Goal: Ask a question: Seek information or help from site administrators or community

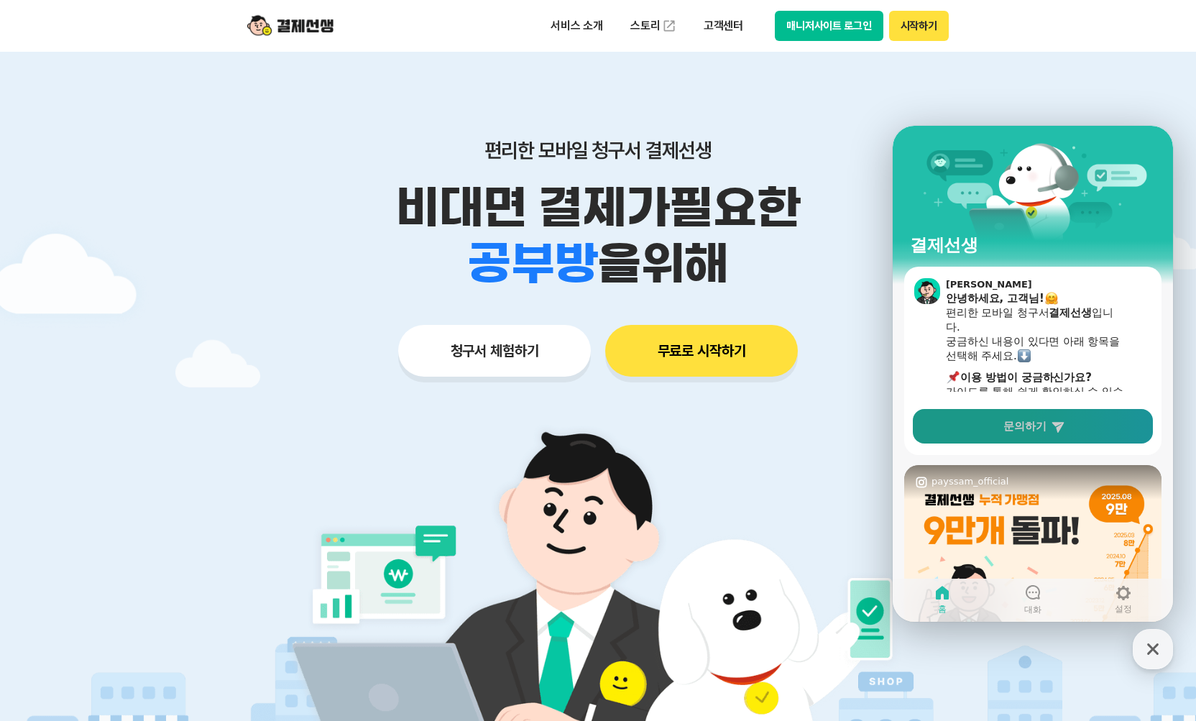
click at [972, 436] on link "문의하기" at bounding box center [1033, 426] width 240 height 34
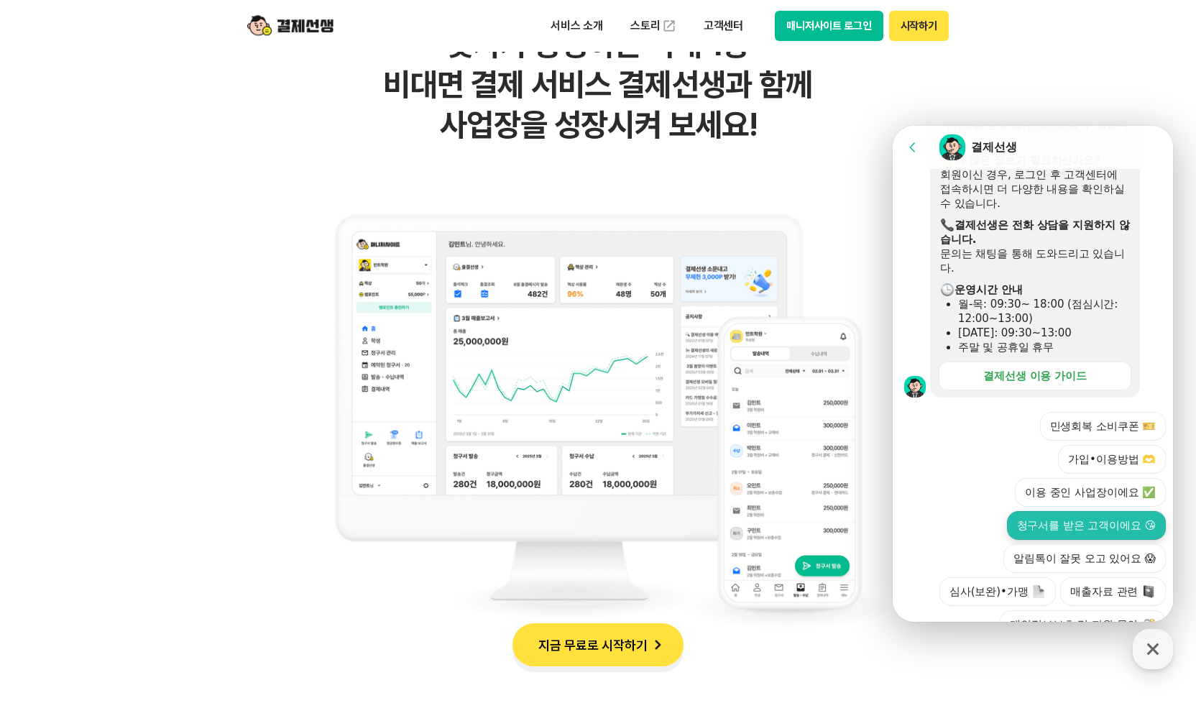
scroll to position [333, 0]
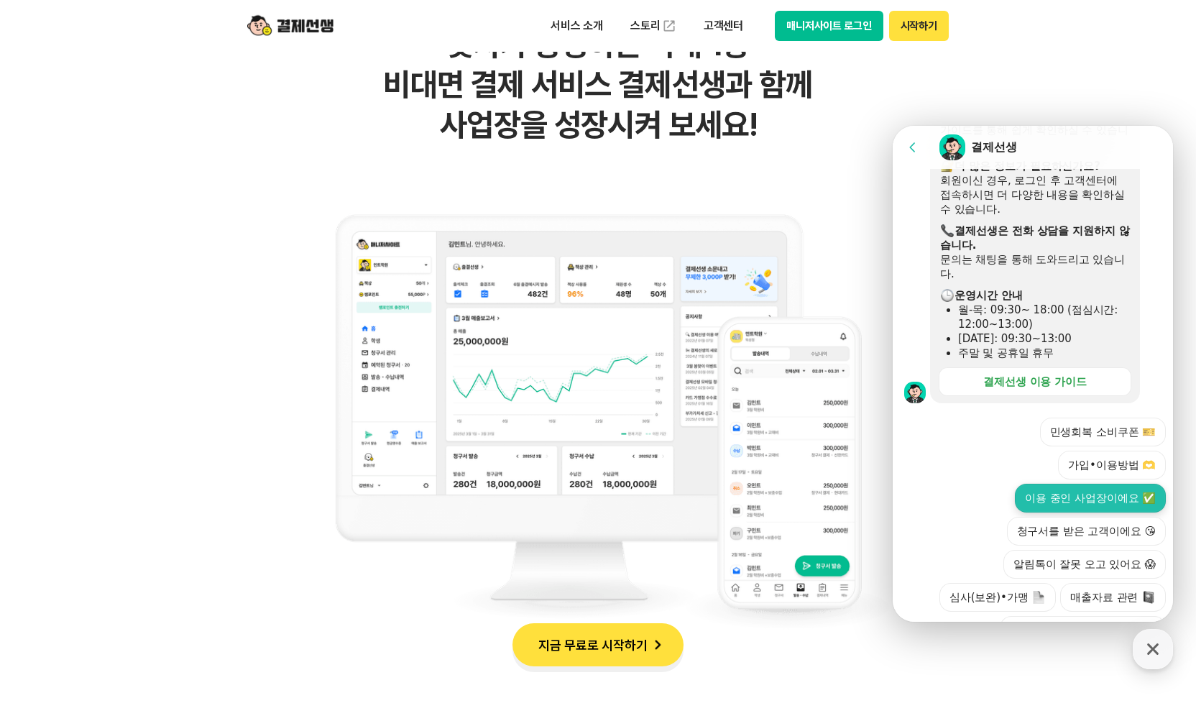
click at [1095, 484] on button "이용 중인 사업장이에요 ✅" at bounding box center [1090, 498] width 151 height 29
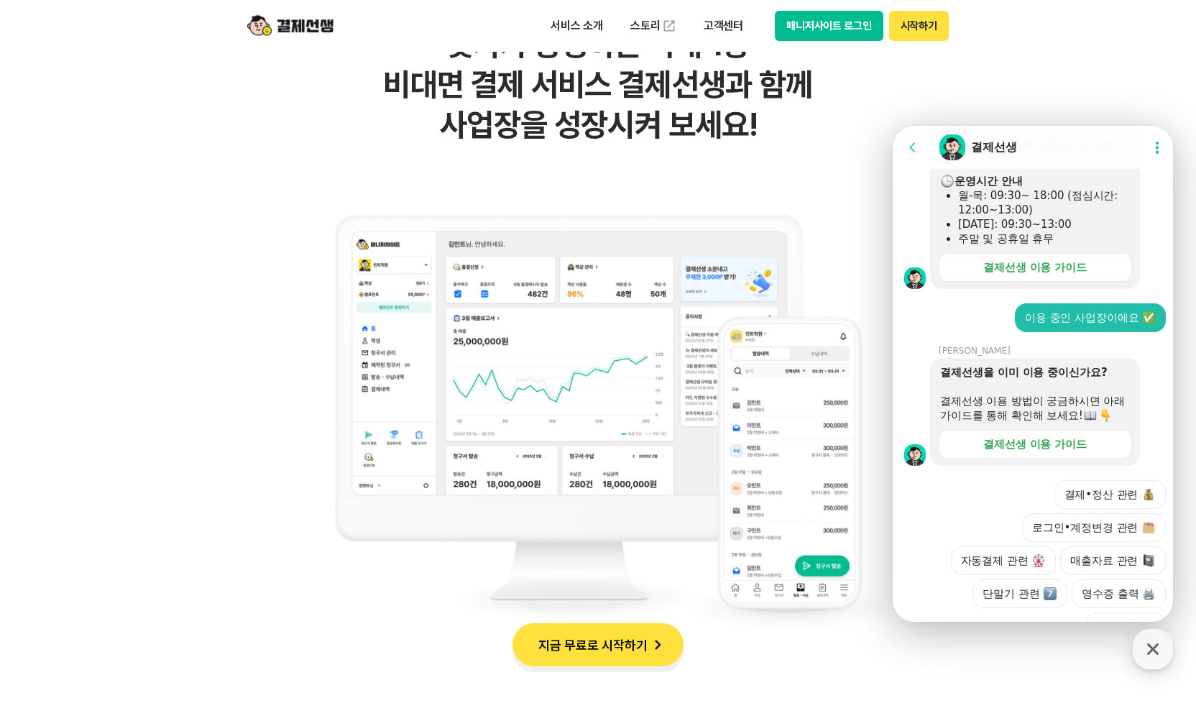
scroll to position [450, 0]
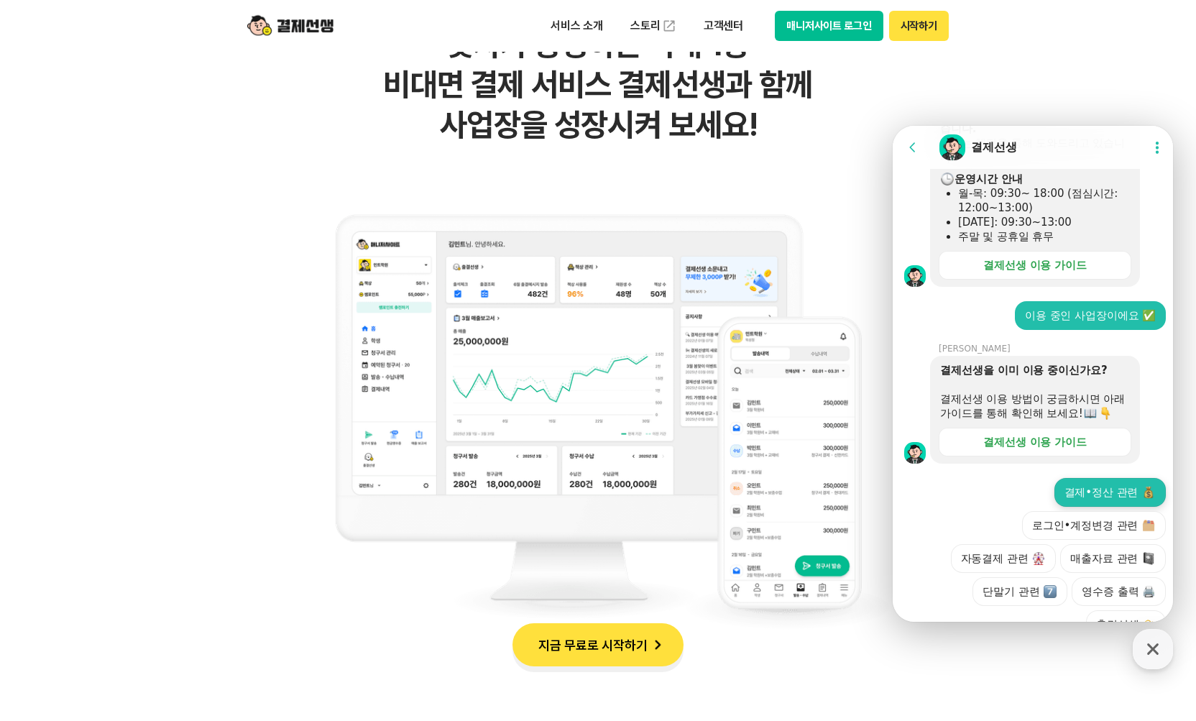
click at [1054, 478] on button "결제•정산 관련" at bounding box center [1110, 492] width 112 height 29
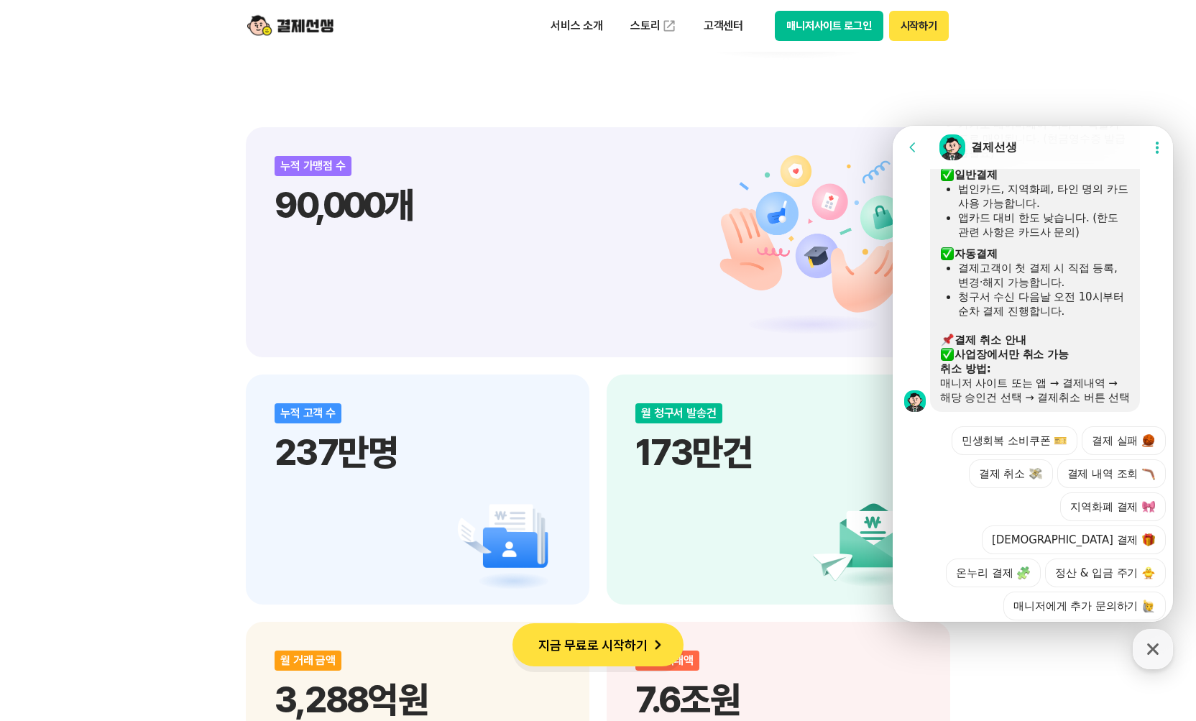
scroll to position [1604, 0]
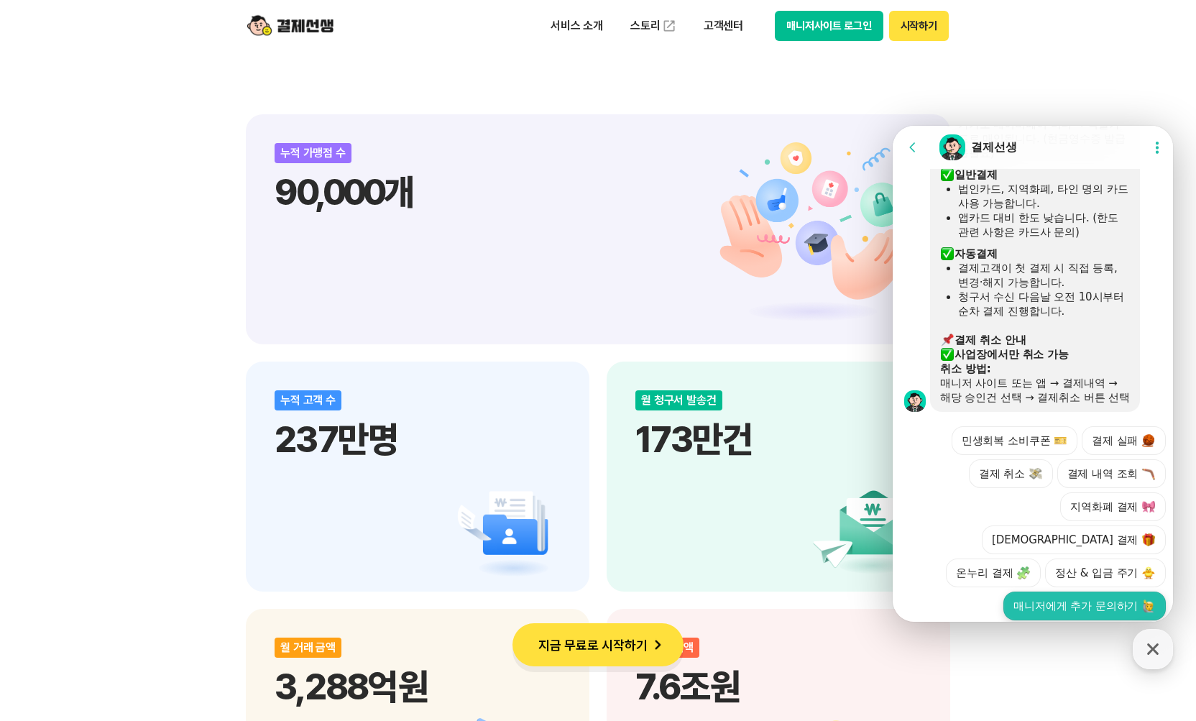
click at [1107, 591] on button "매니저에게 추가 문의하기" at bounding box center [1084, 605] width 162 height 29
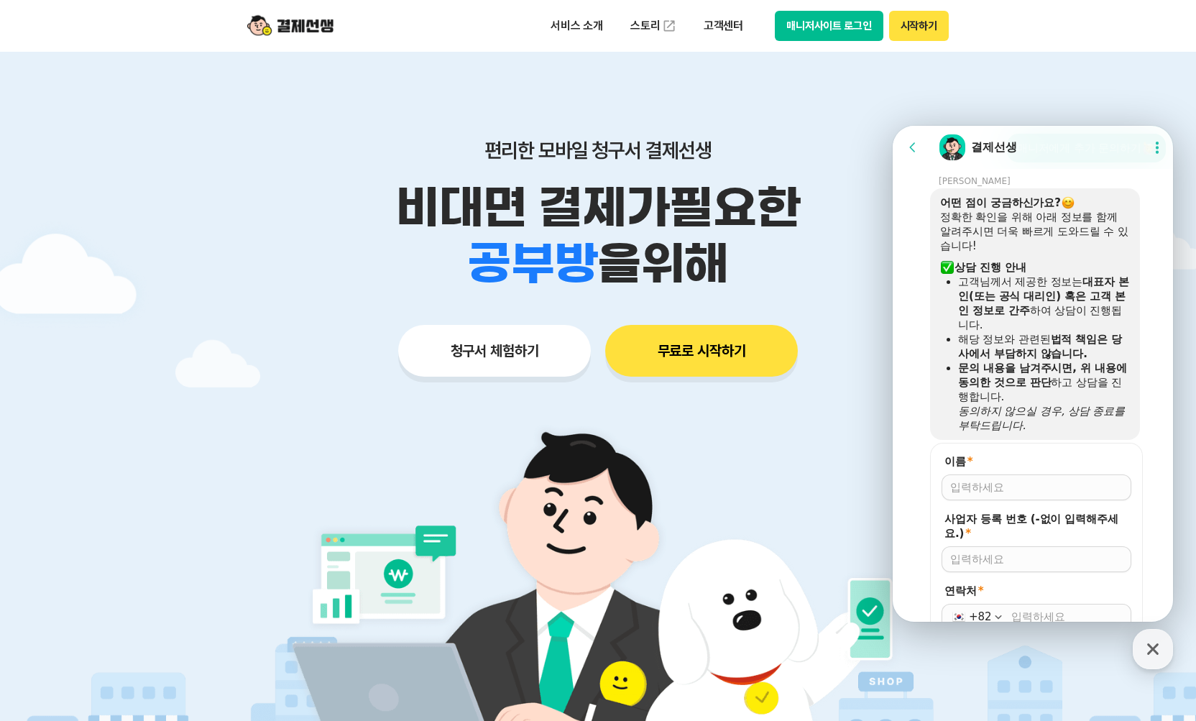
scroll to position [1273, 0]
type input "ㅇ"
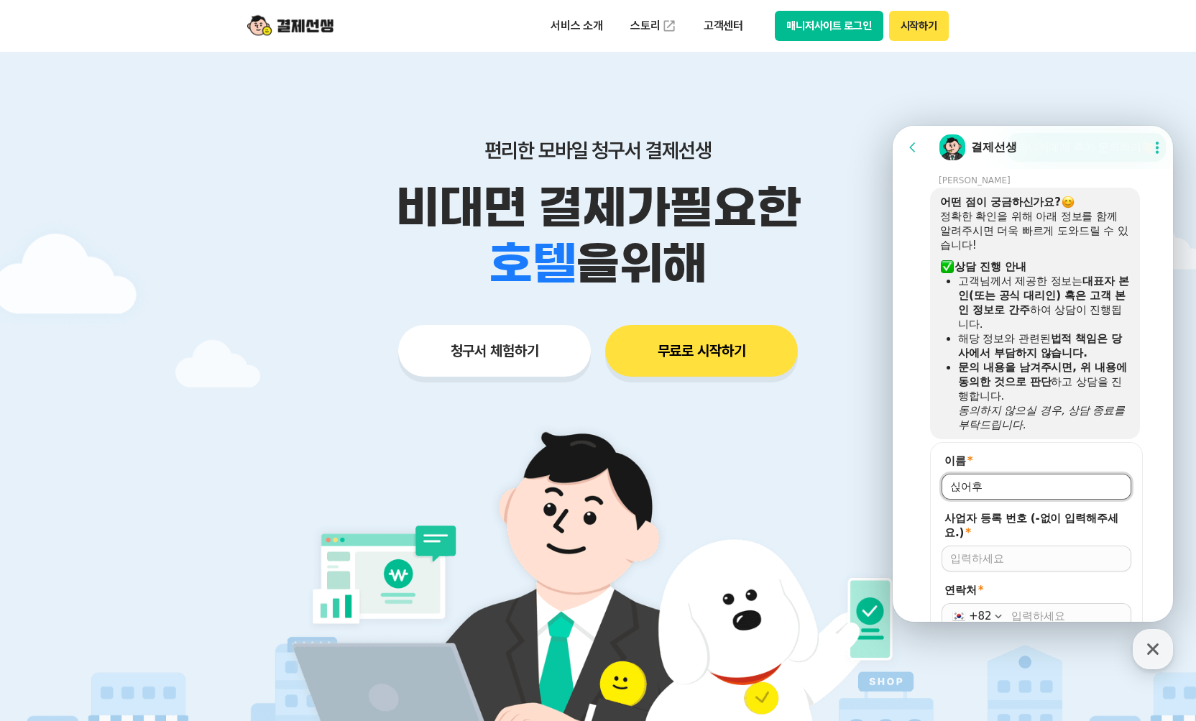
type input "싡어훈"
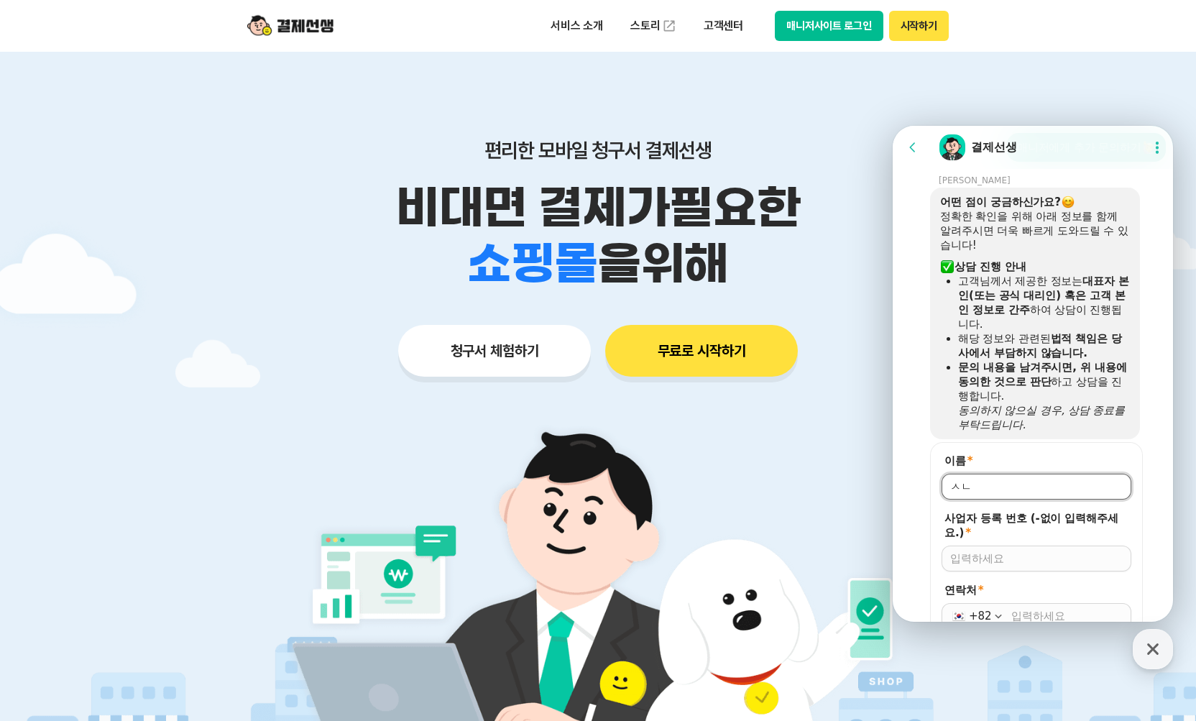
type input "ㅅ"
type input "싡"
type input "[PERSON_NAME]"
type input "1082086431"
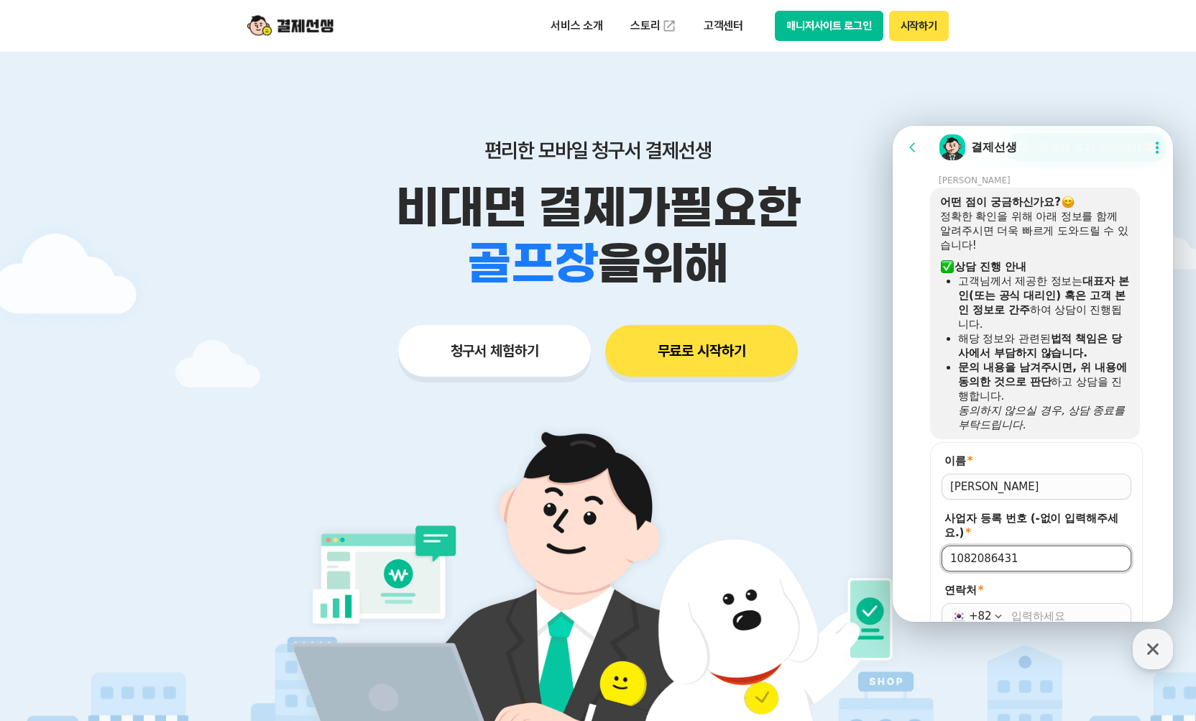
click at [1038, 609] on input "연락처 *" at bounding box center [1066, 616] width 111 height 14
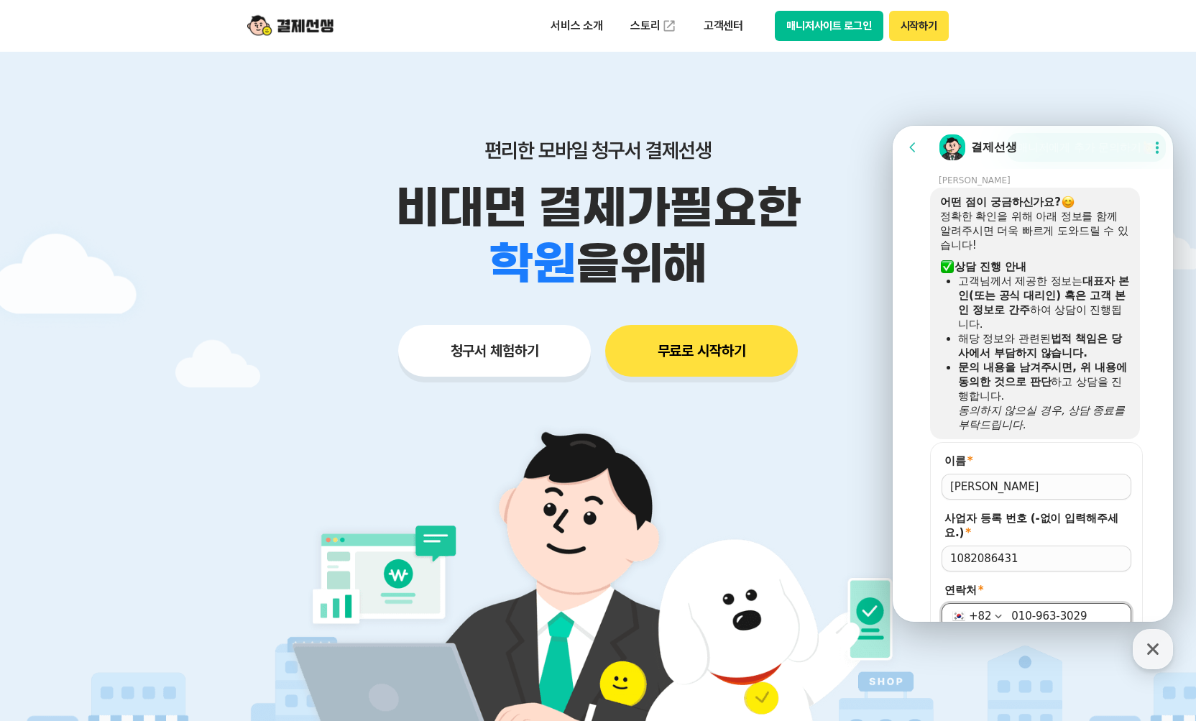
type input "[PHONE_NUMBER]"
click at [1038, 646] on span "저장" at bounding box center [1036, 653] width 22 height 14
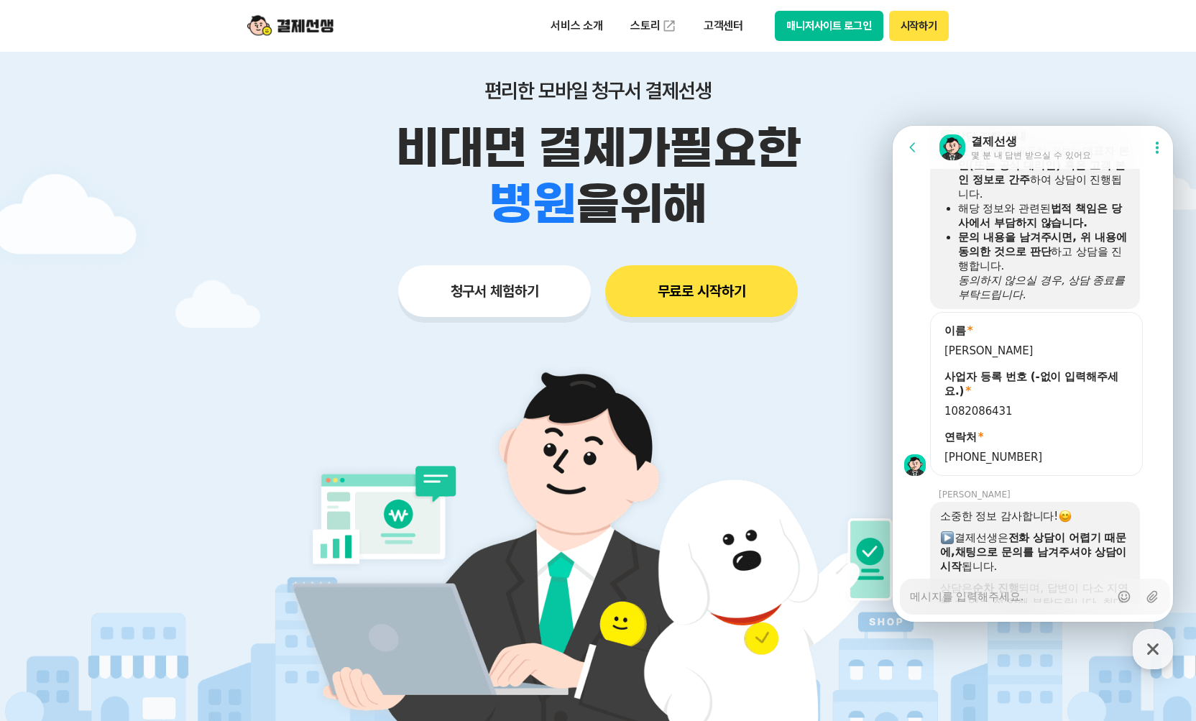
scroll to position [0, 0]
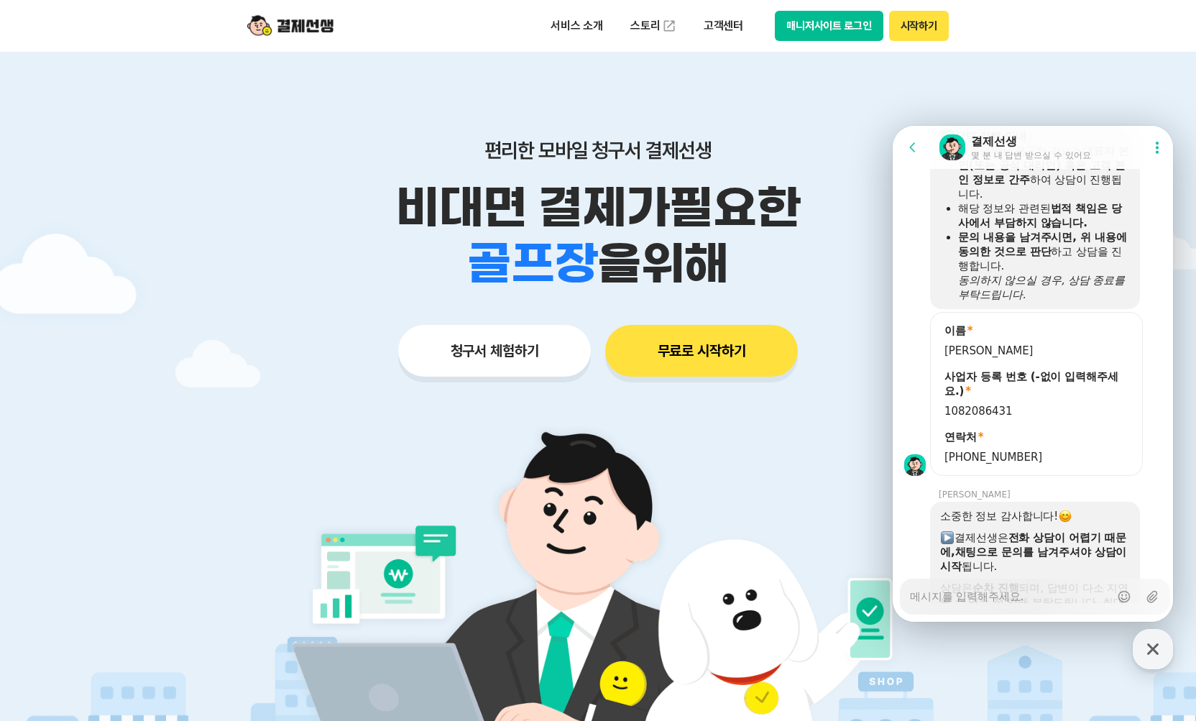
click at [993, 585] on textarea "Messenger Input Textarea" at bounding box center [1010, 591] width 200 height 24
type textarea "x"
type textarea "ㅇ"
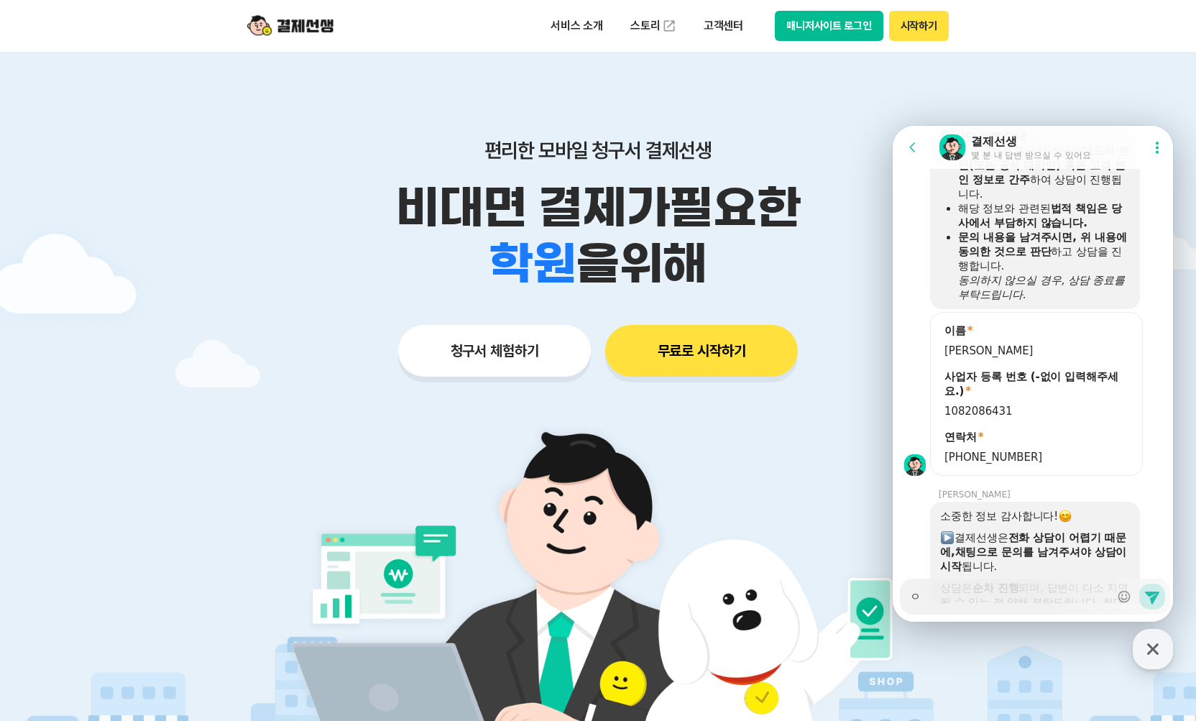
type textarea "x"
type textarea "아"
type textarea "x"
type textarea "안ㄴ"
type textarea "x"
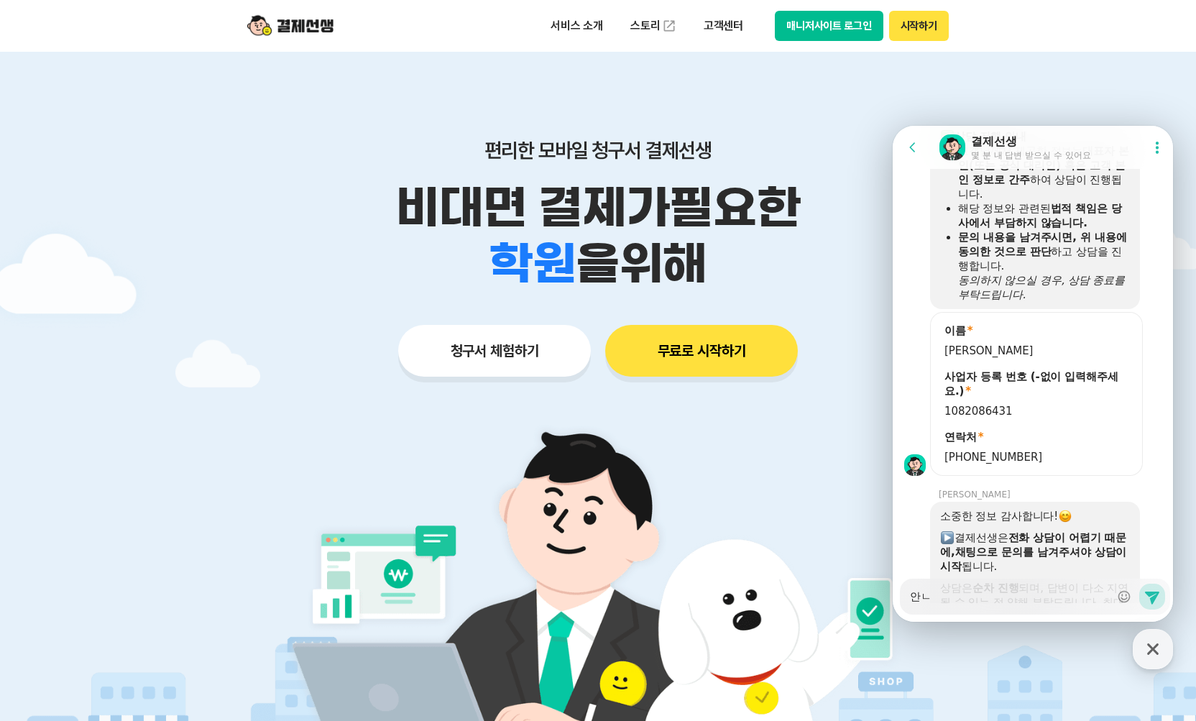
type textarea "안녀"
type textarea "x"
type textarea "안녕"
type textarea "x"
type textarea "안녕ㅎ"
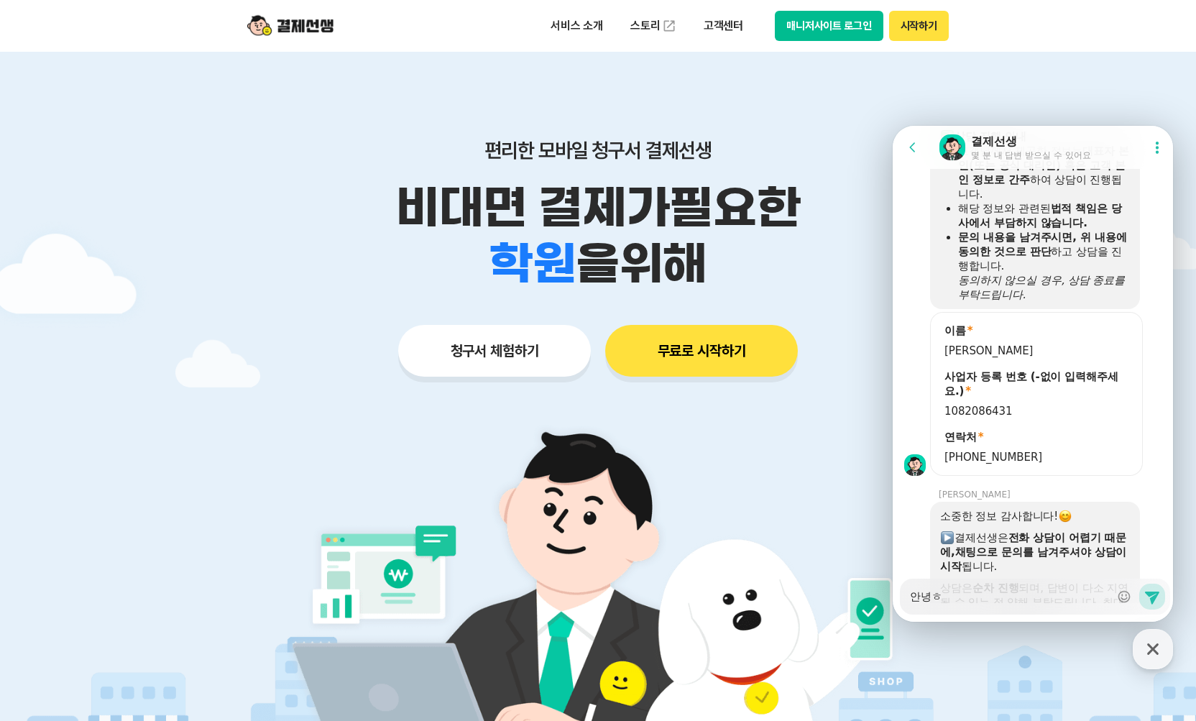
type textarea "x"
type textarea "안녕하"
type textarea "x"
type textarea "안녕핫"
type textarea "x"
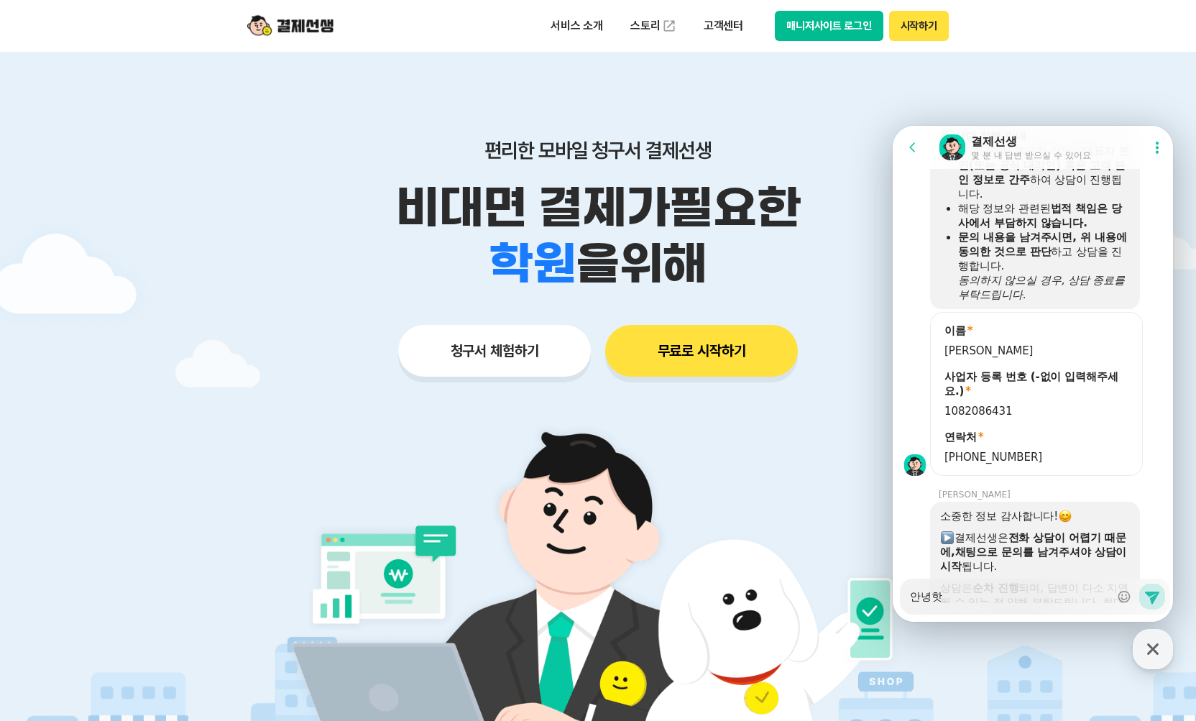
type textarea "안녕하"
type textarea "x"
type textarea "안녕하세"
type textarea "x"
type textarea "안녕하셍"
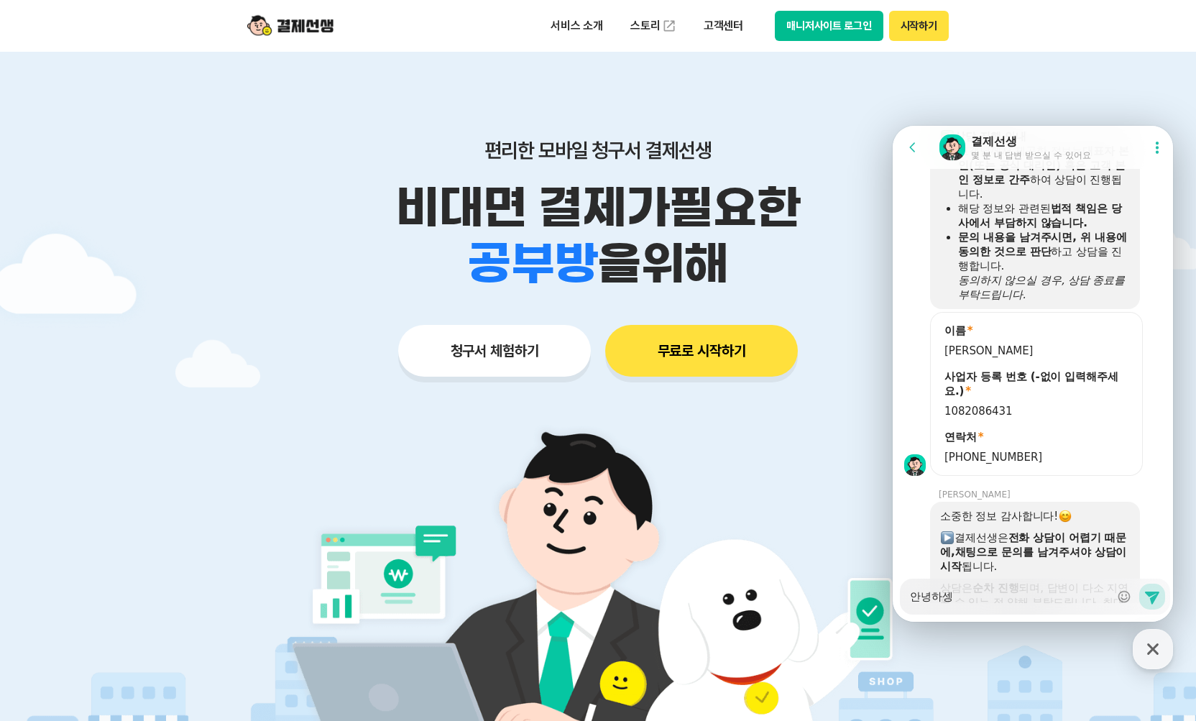
type textarea "x"
type textarea "안녕하세"
type textarea "x"
type textarea "안녕하세요"
type textarea "x"
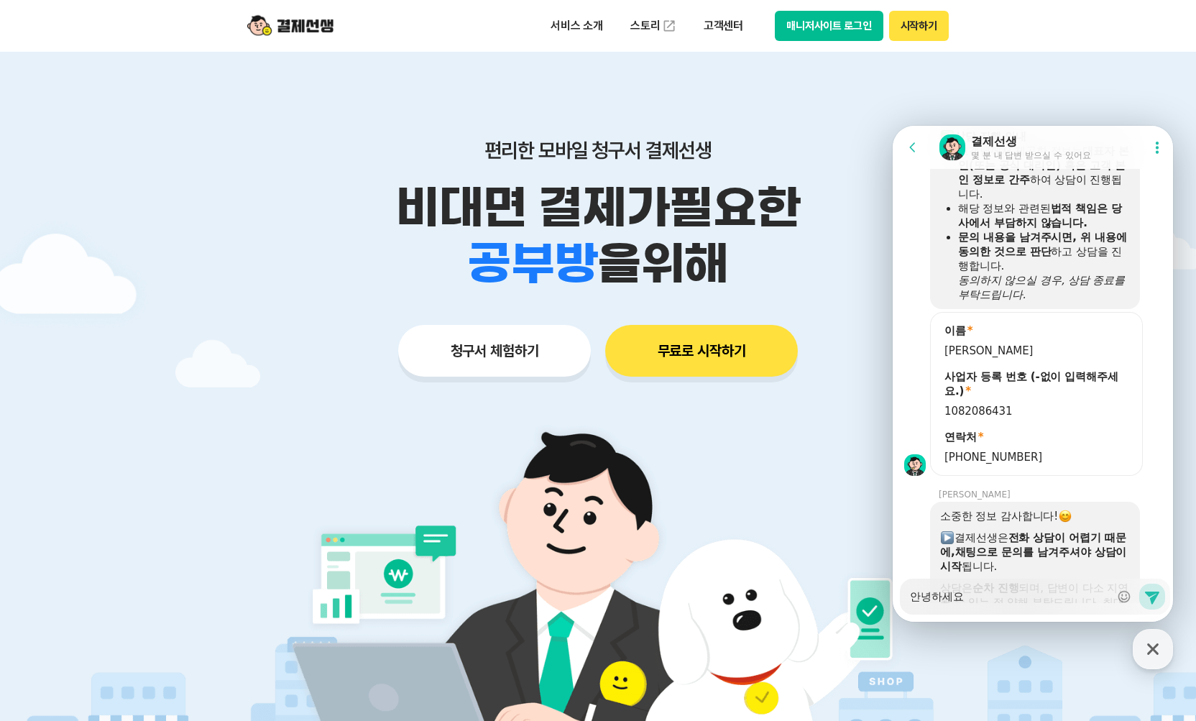
type textarea "안녕하세요"
type textarea "x"
type textarea "안녕하세요 ㅁ"
type textarea "x"
type textarea "안녕하세요 무"
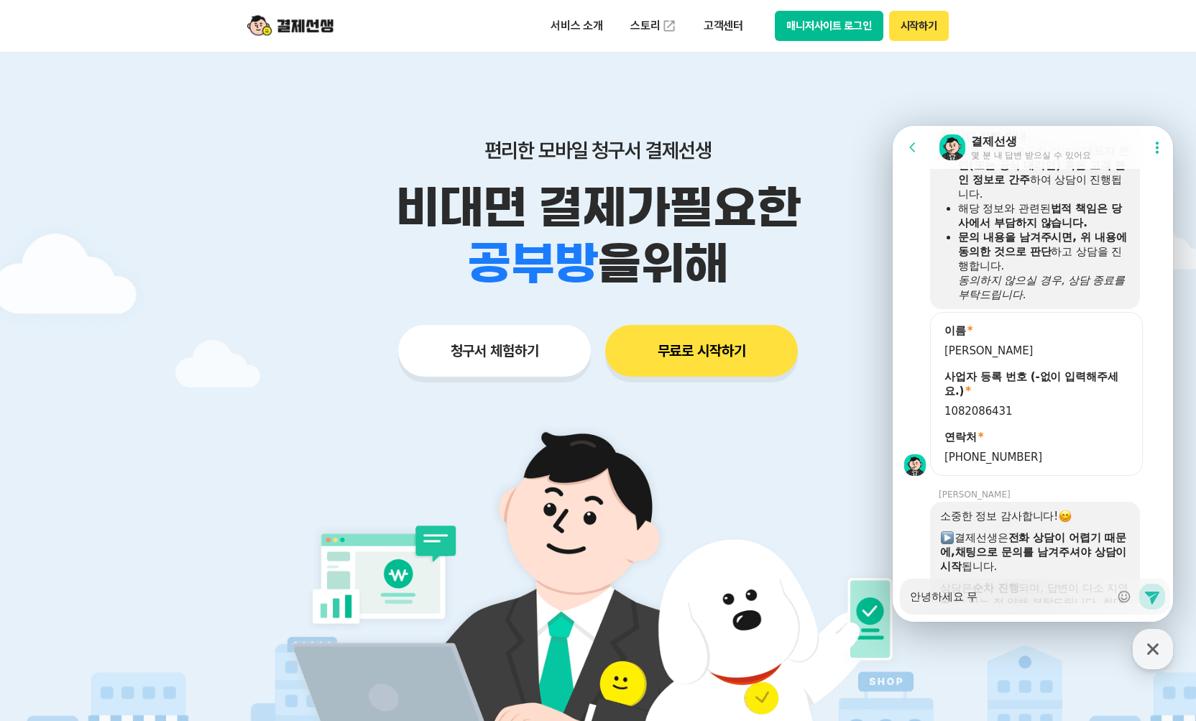
type textarea "x"
type textarea "안녕하세요 문"
type textarea "x"
type textarea "안녕하세요 문ㅇ"
type textarea "x"
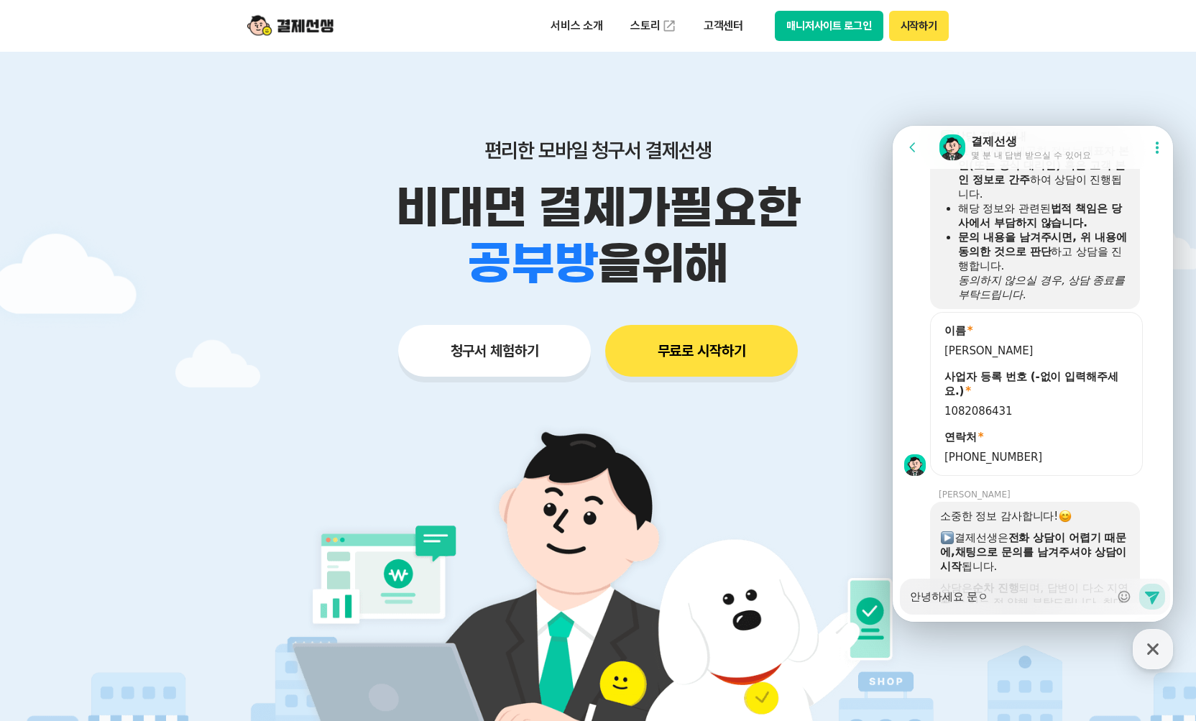
type textarea "안녕하세요 문"
type textarea "x"
type textarea "안녕하세요"
type textarea "x"
type textarea "안녕하세요"
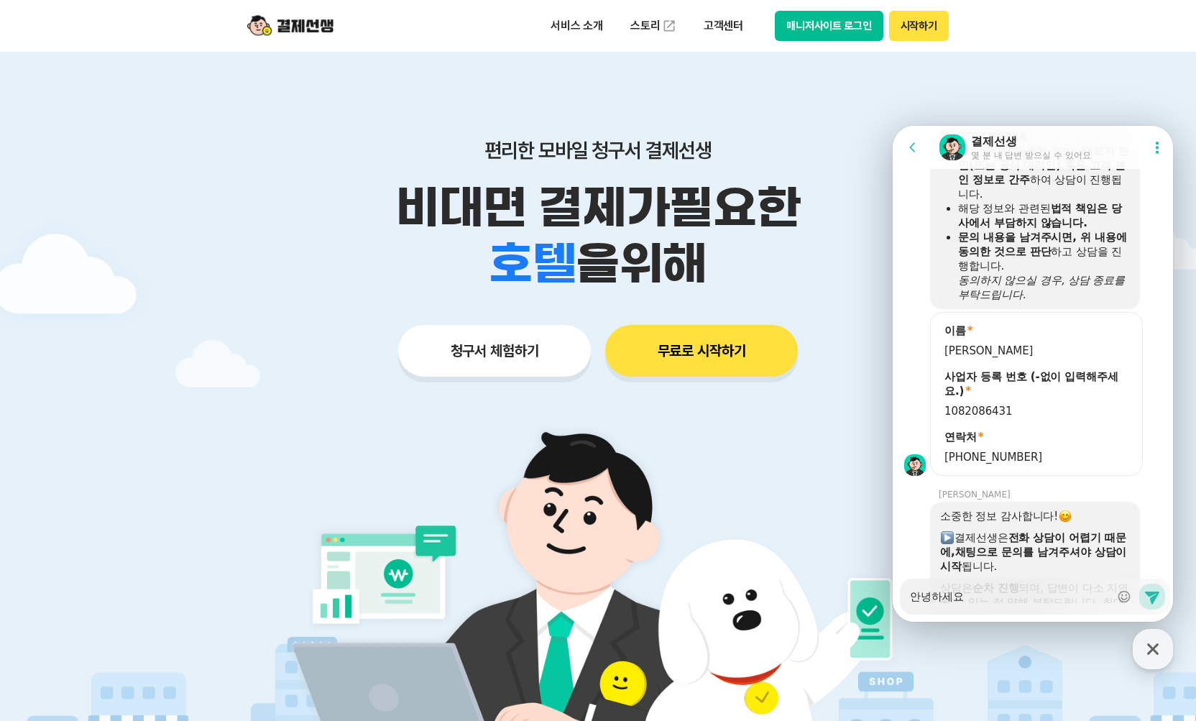
type textarea "x"
type textarea "안녕하세요!"
type textarea "x"
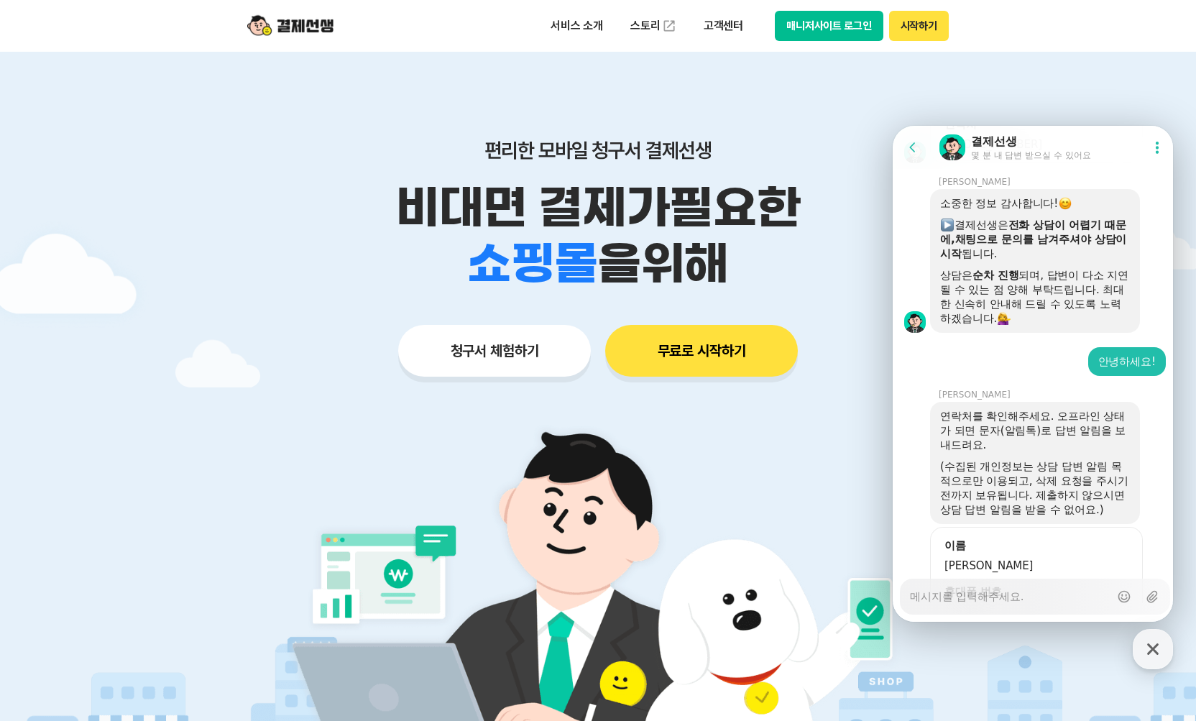
scroll to position [1722, 0]
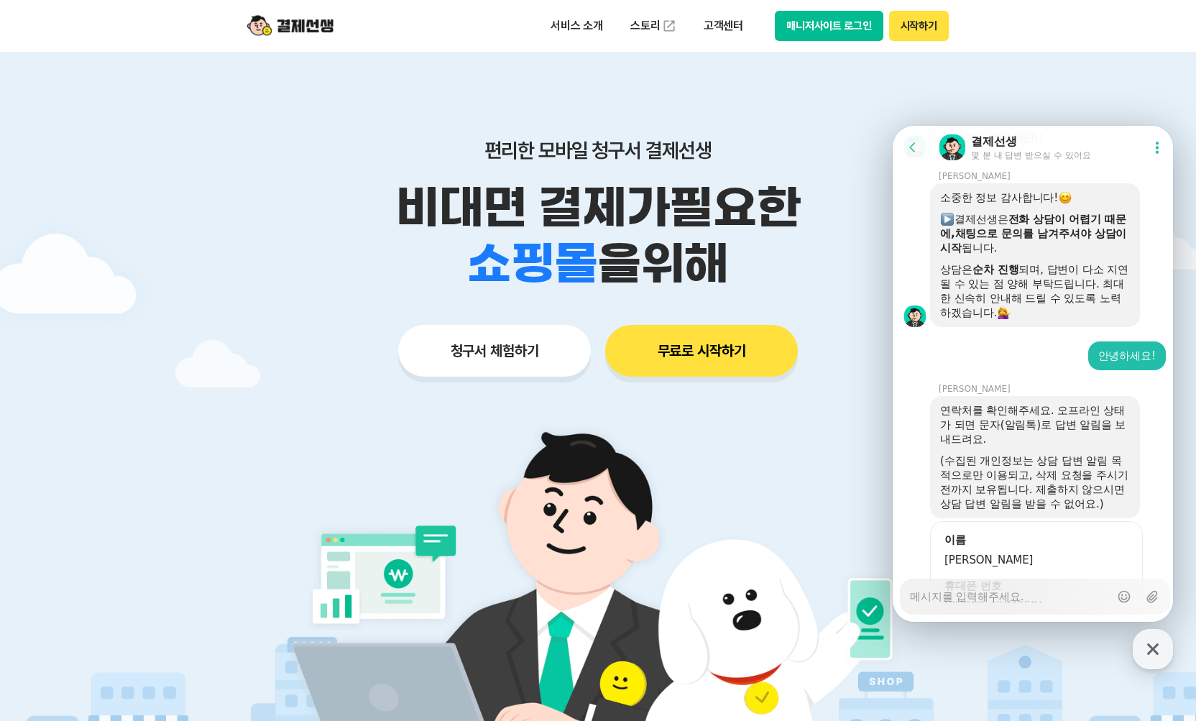
click at [1025, 599] on textarea "Messenger Input Textarea" at bounding box center [1010, 591] width 200 height 24
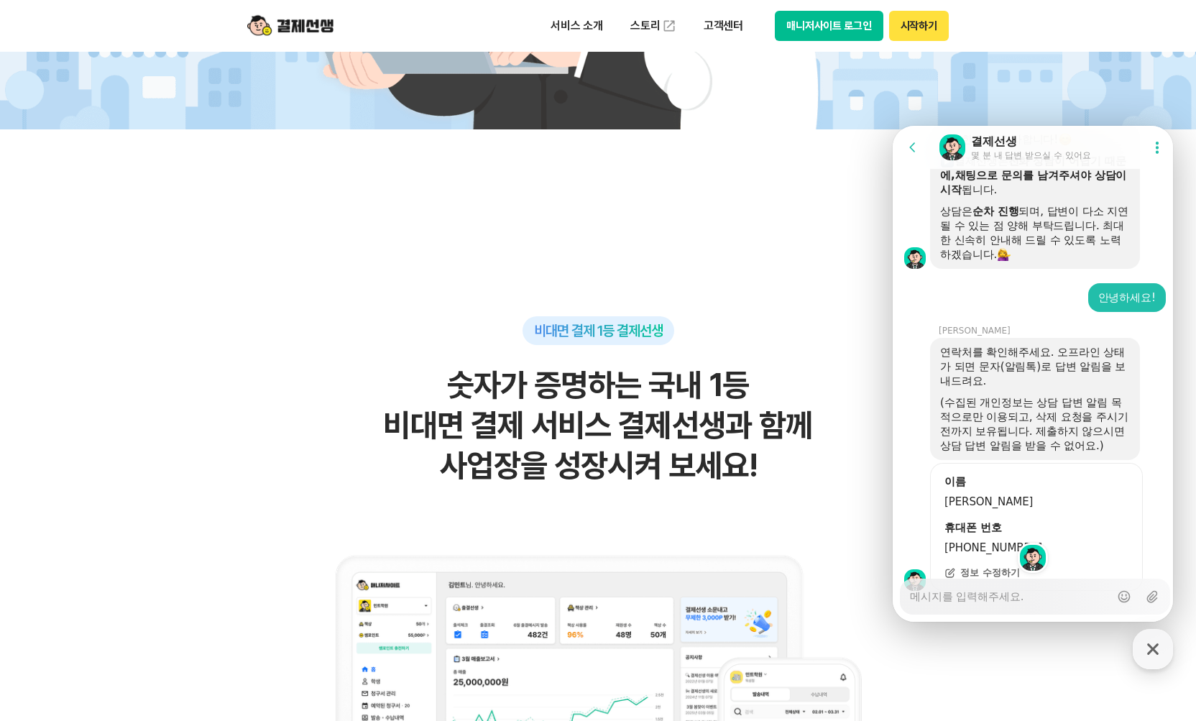
scroll to position [1820, 0]
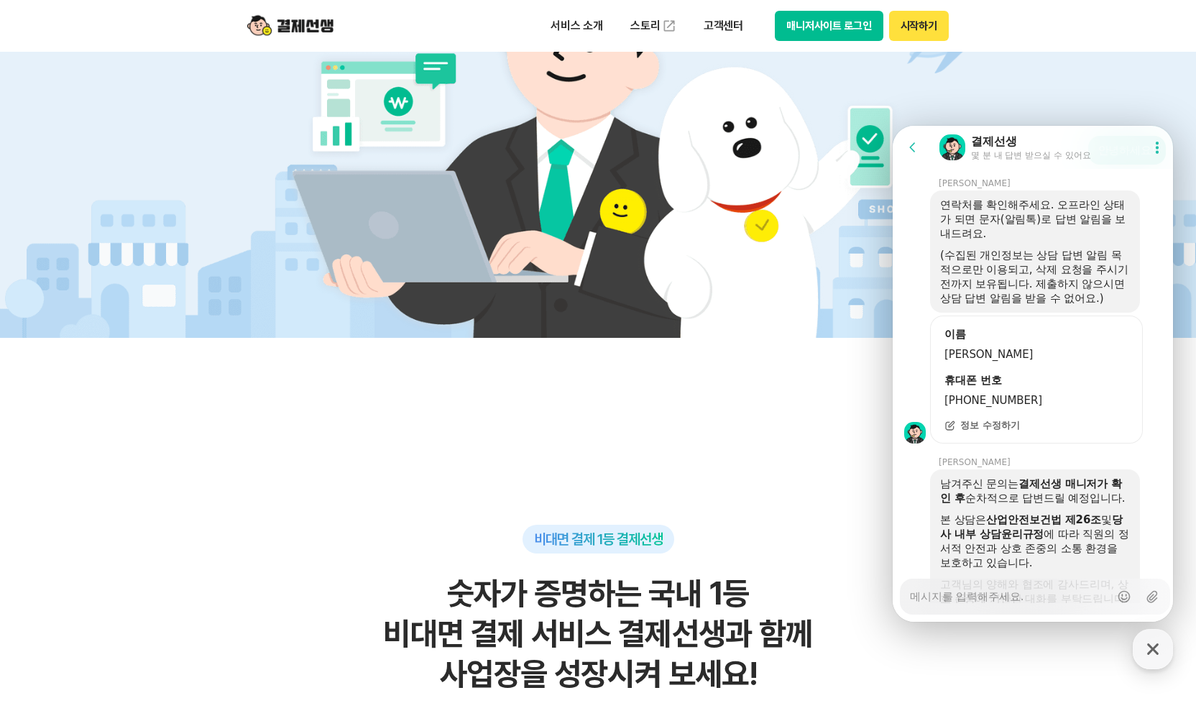
click at [1027, 593] on textarea "Messenger Input Textarea" at bounding box center [1010, 591] width 200 height 24
type textarea "x"
type textarea "ㄱ"
type textarea "x"
type textarea "고"
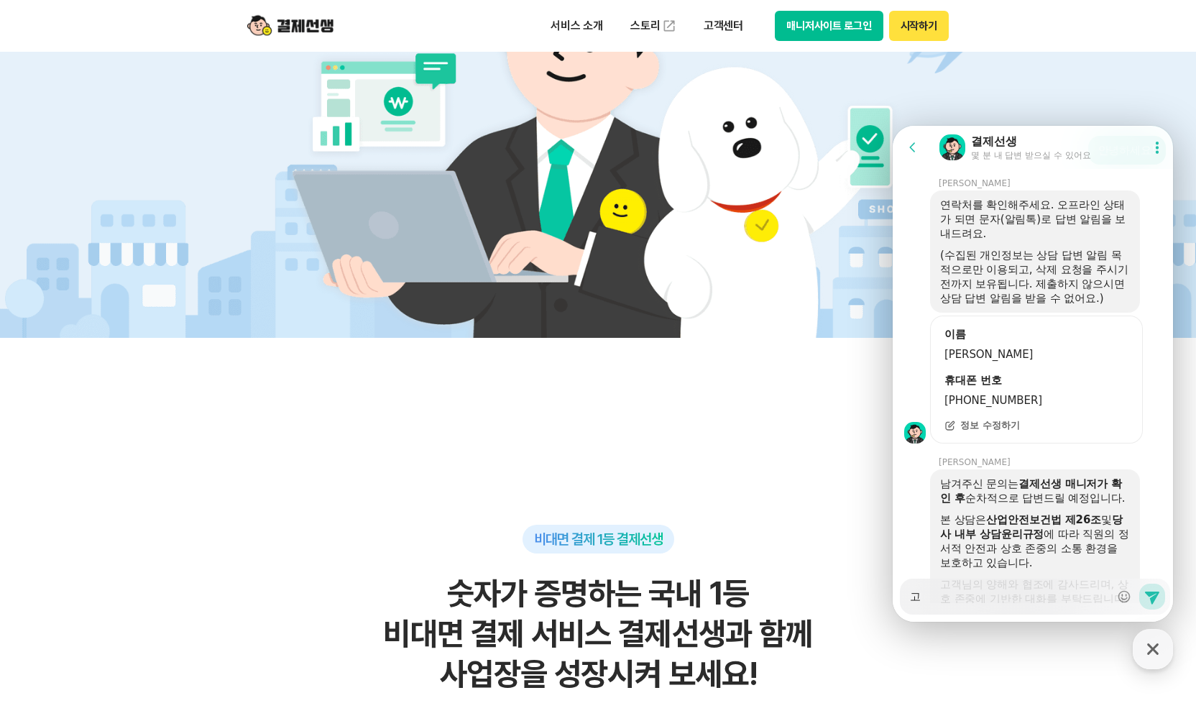
type textarea "x"
type textarea "곡"
type textarea "x"
type textarea "고"
type textarea "x"
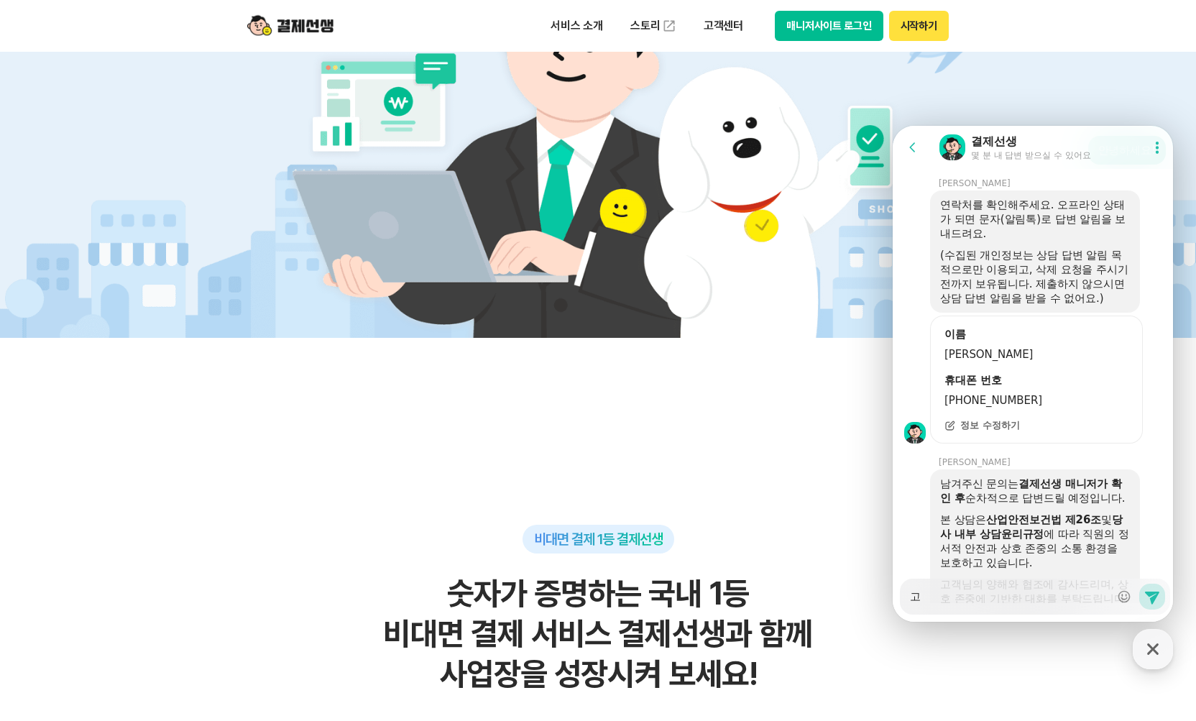
type textarea "고개"
type textarea "x"
type textarea "고객"
type textarea "x"
type textarea "고객ㅇ"
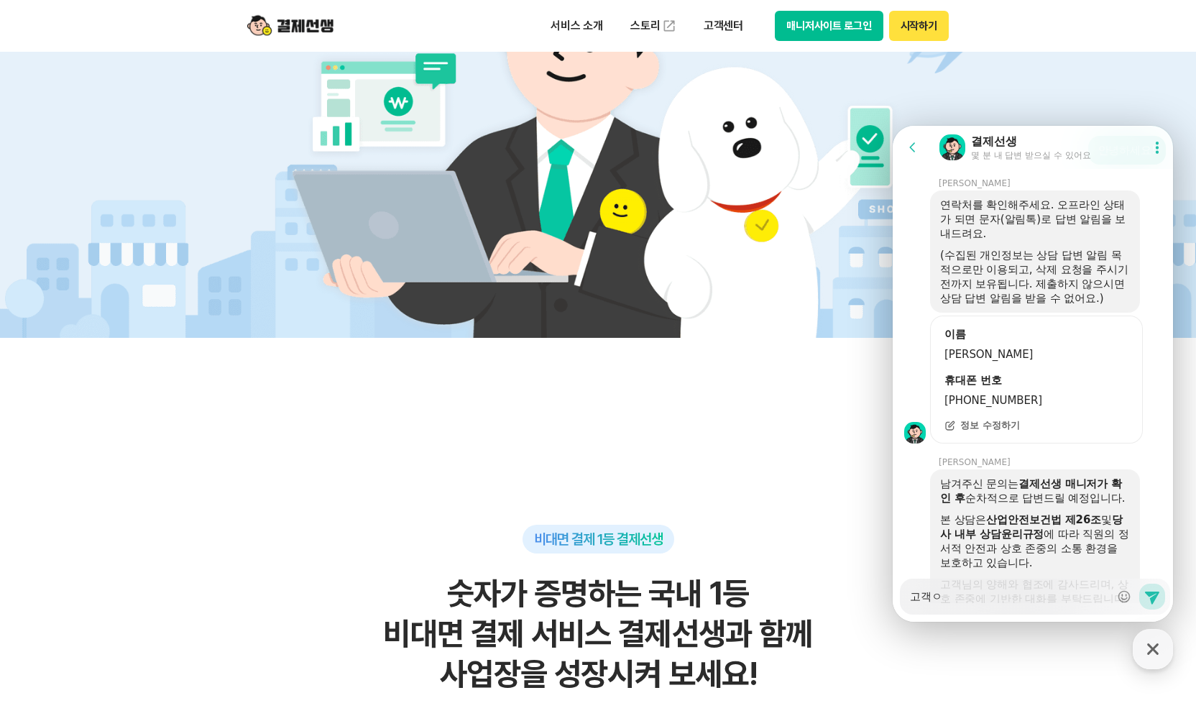
type textarea "x"
type textarea "고객이"
type textarea "x"
type textarea "고객이"
type textarea "x"
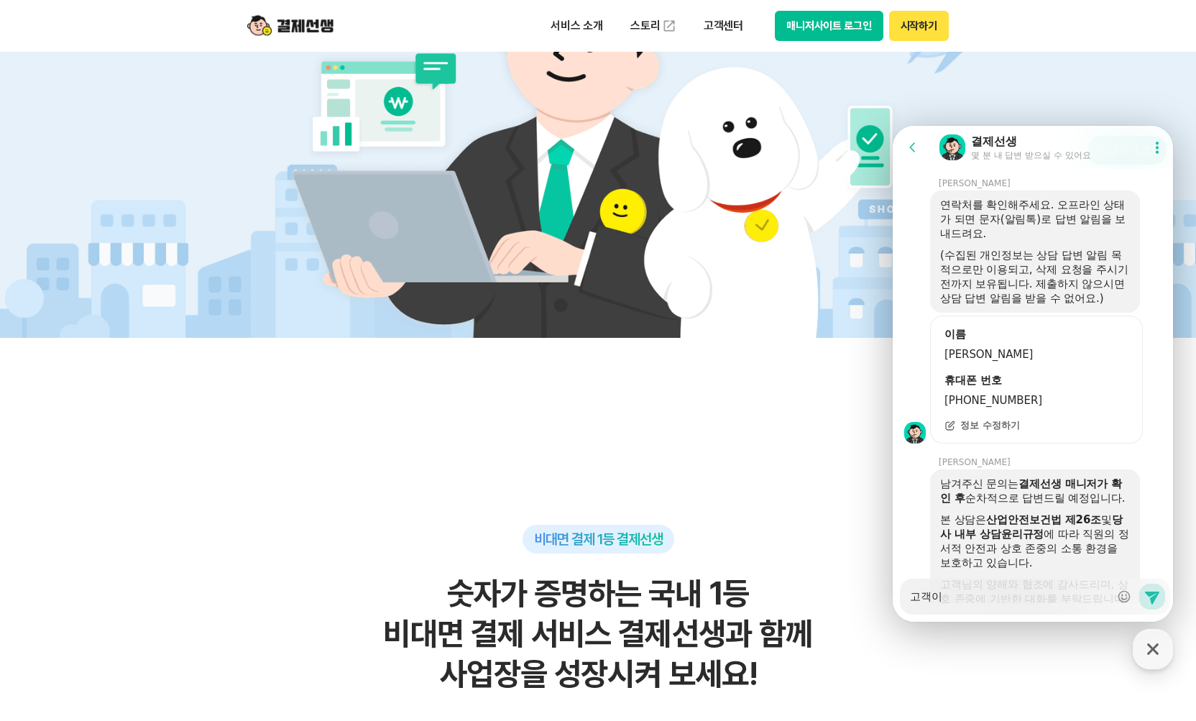
type textarea "고객이 ㅋ"
type textarea "x"
type textarea "고객이 카"
type textarea "x"
type textarea "고객이 칻"
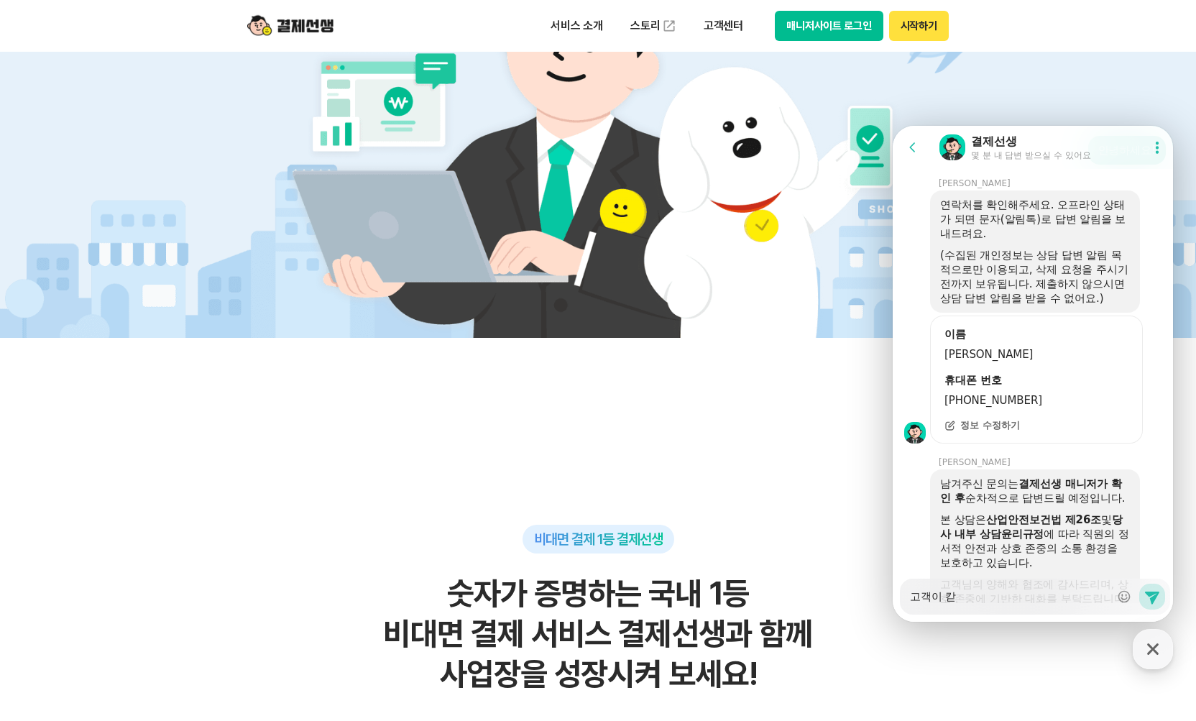
type textarea "x"
type textarea "고객이 카"
type textarea "x"
type textarea "고객이 카드"
type textarea "x"
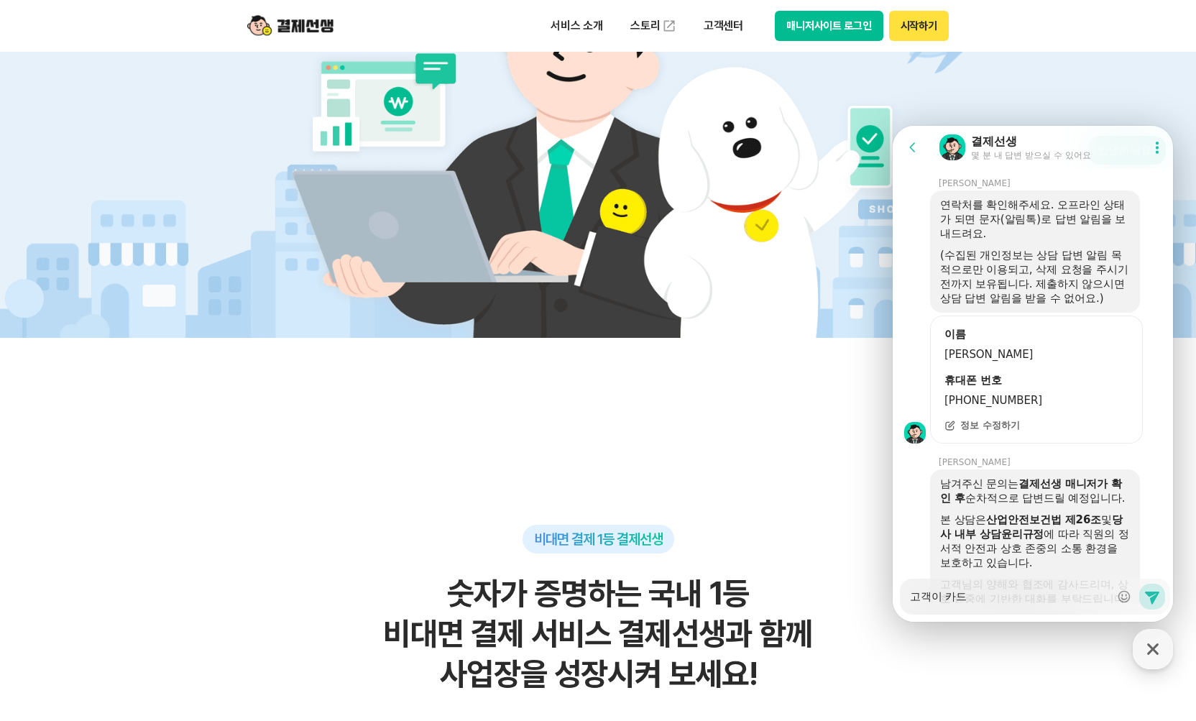
type textarea "고객이 카듯"
type textarea "x"
type textarea "고객이 카드"
type textarea "x"
type textarea "고객이 카드사"
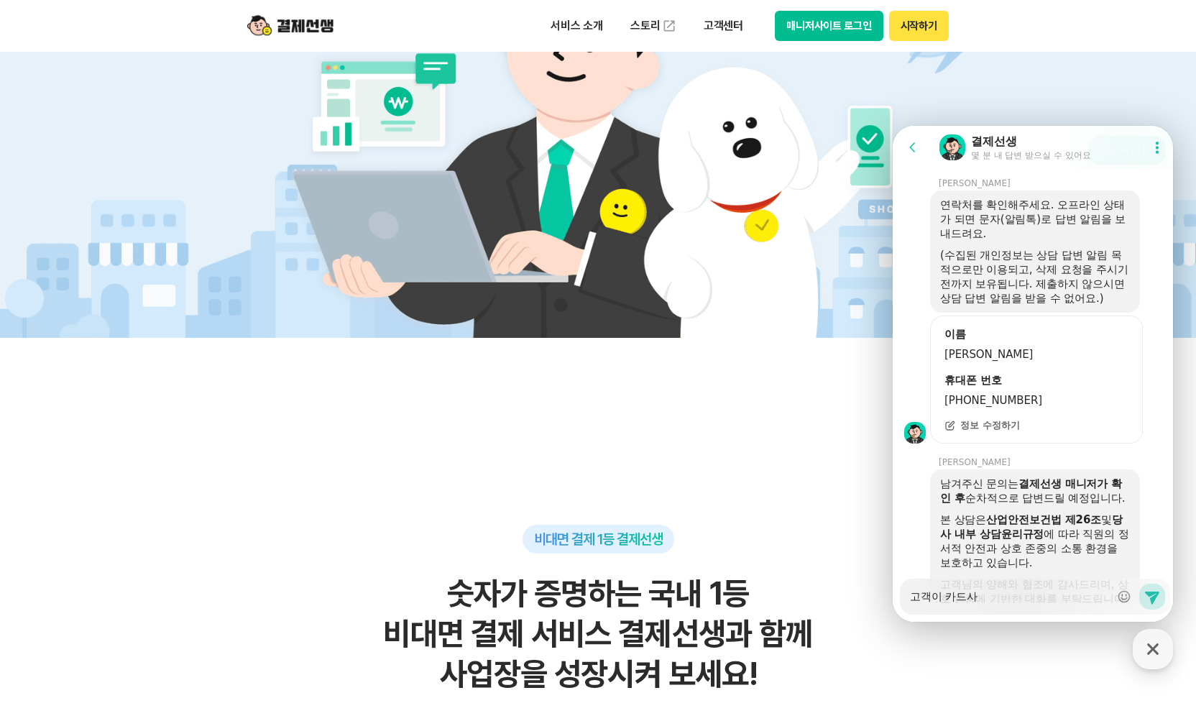
type textarea "x"
type textarea "고객이 카드ㅅ"
type textarea "x"
type textarea "고객이 카드"
type textarea "x"
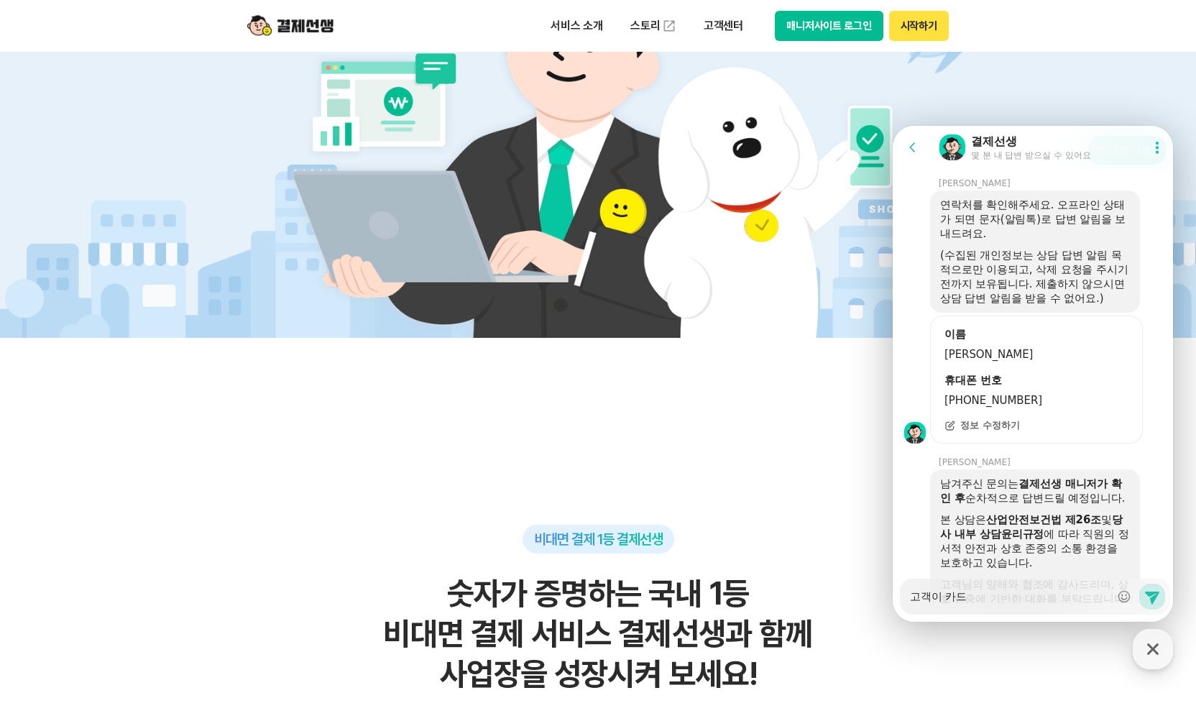
type textarea "고객이 카"
type textarea "x"
type textarea "고객이"
type textarea "x"
type textarea "고객이 ㅎ"
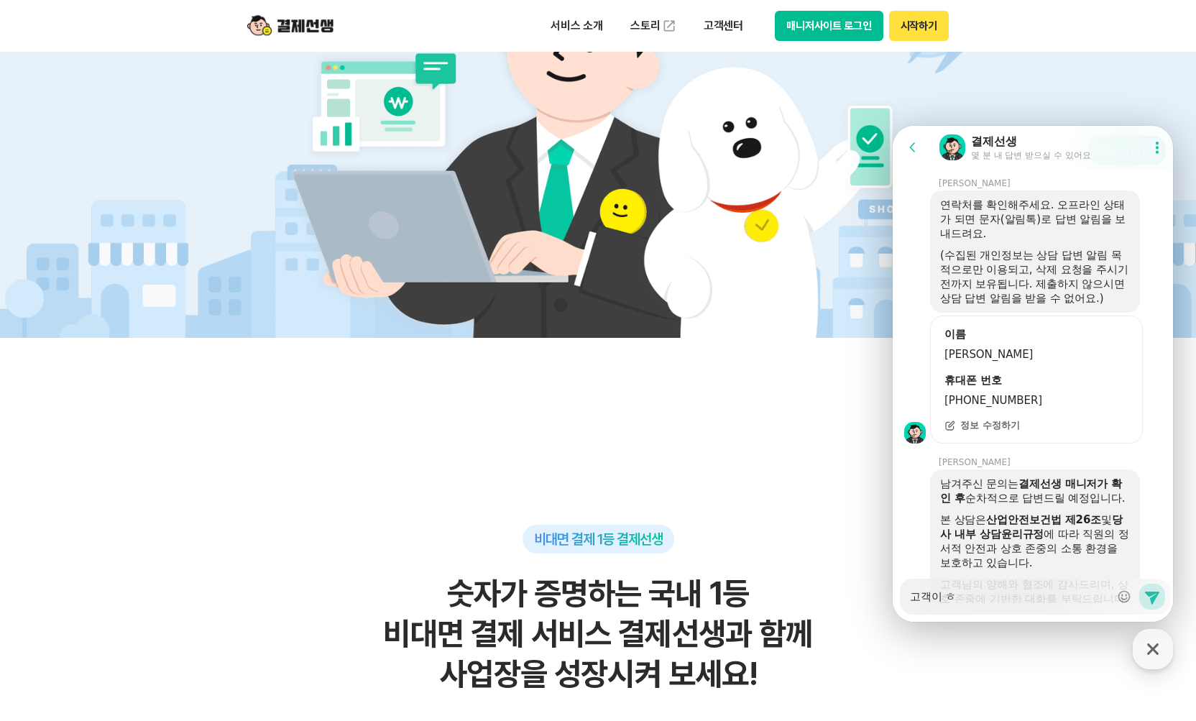
type textarea "x"
type textarea "고객이 해"
type textarea "x"
type textarea "고객이 행"
type textarea "x"
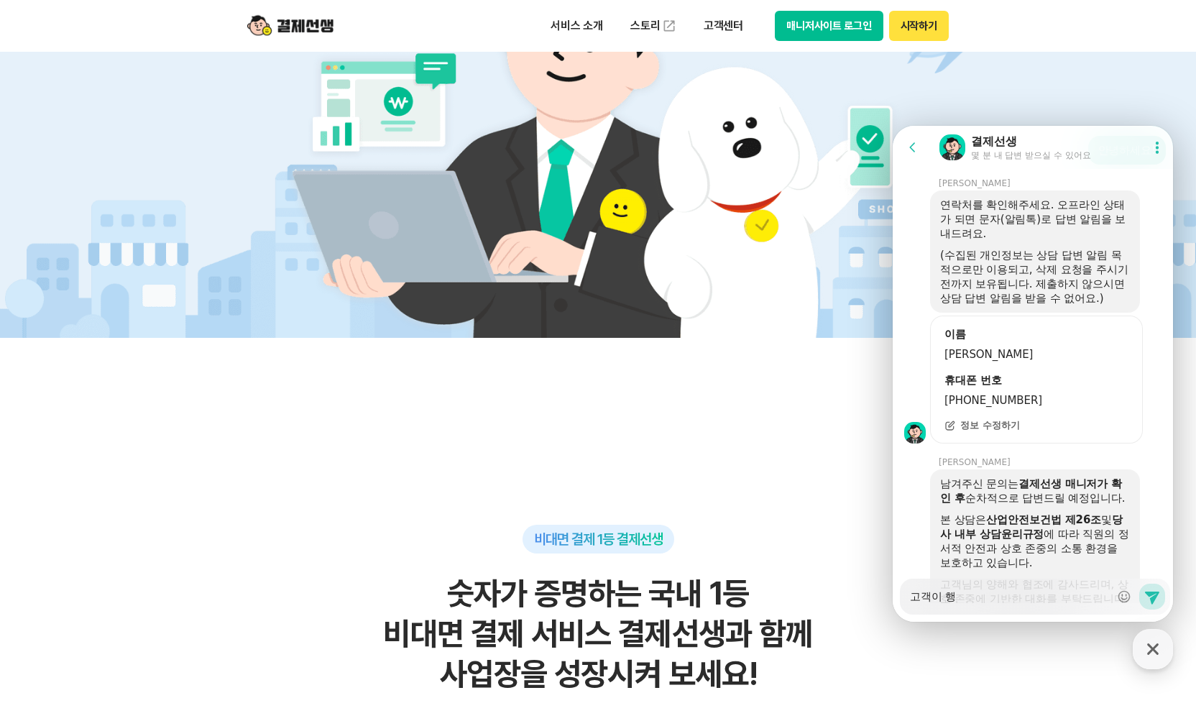
type textarea "고객이 해"
type textarea "x"
type textarea "고객이 해오"
type textarea "x"
type textarea "고객이 해외"
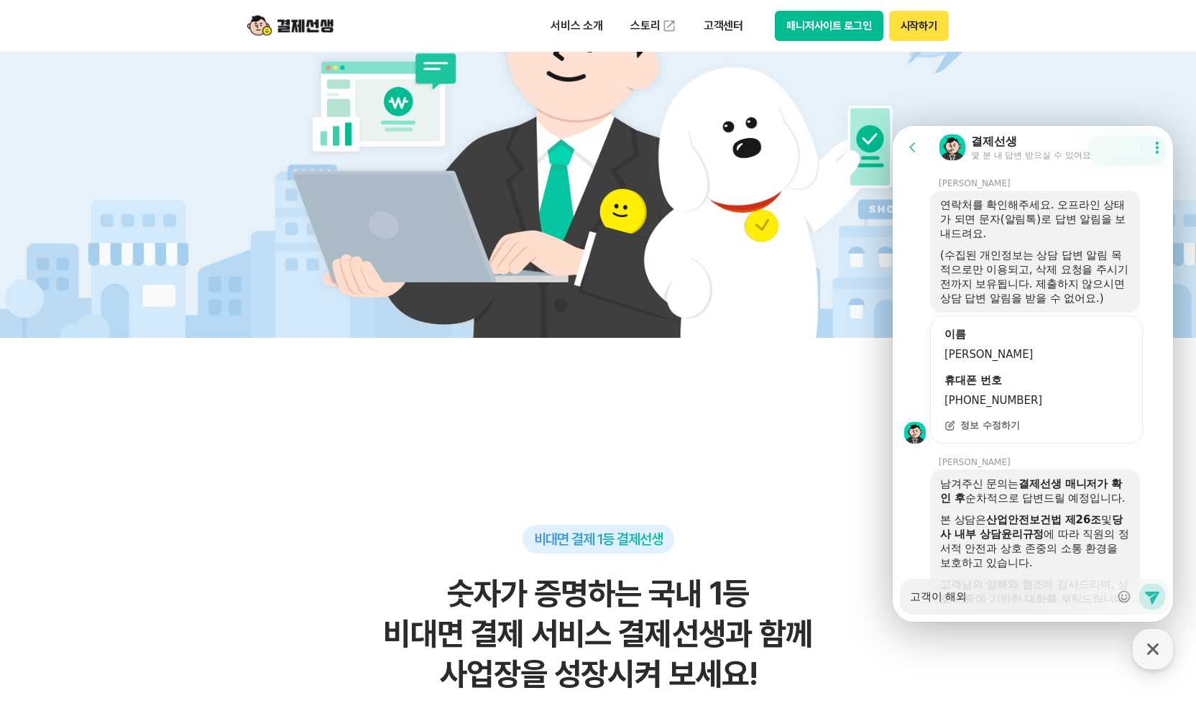
type textarea "x"
type textarea "고객이 해왹"
type textarea "x"
type textarea "고객이 해외"
type textarea "x"
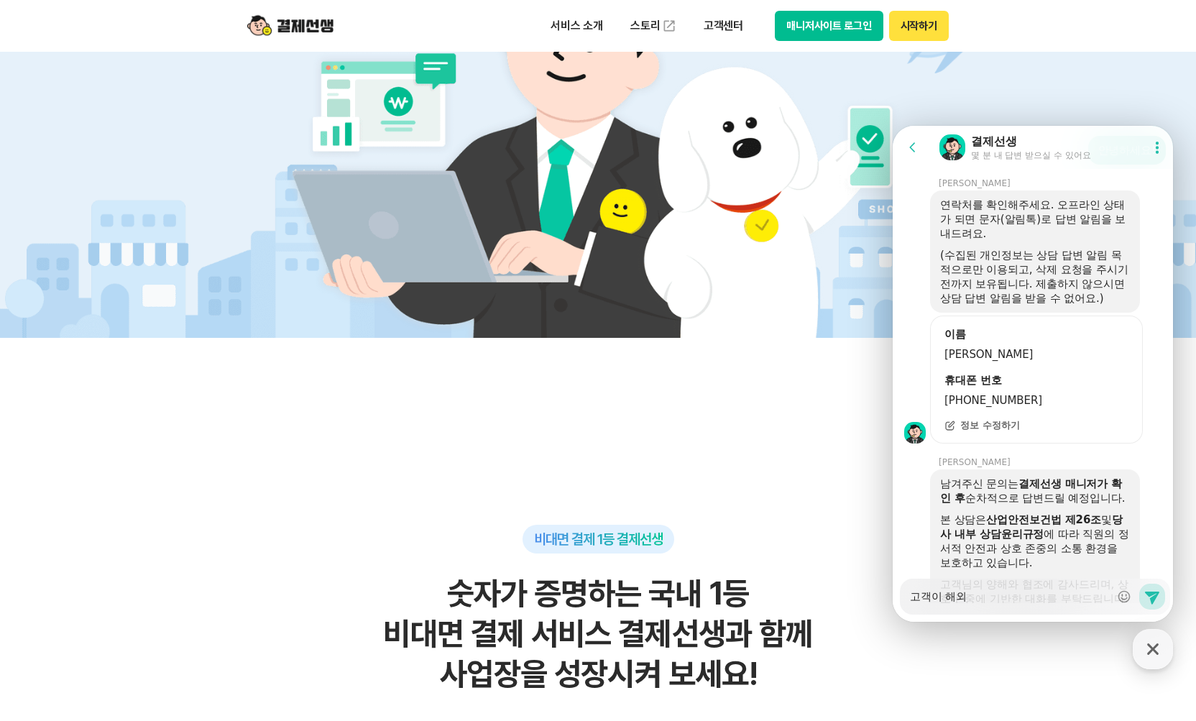
type textarea "고객이 해외겨"
type textarea "x"
type textarea "고객이 해외결"
type textarea "x"
type textarea "고객이 해외결ㅈ"
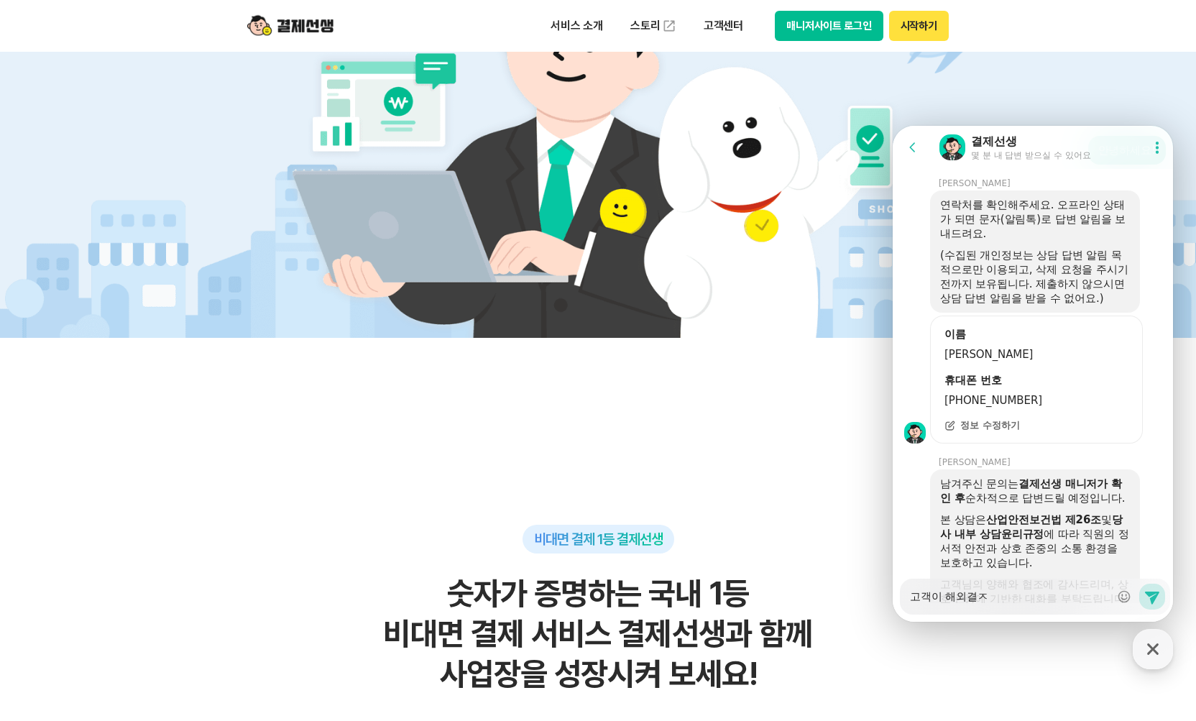
type textarea "x"
type textarea "고객이 해외결제"
type textarea "x"
type textarea "고객이 해외결제"
type textarea "x"
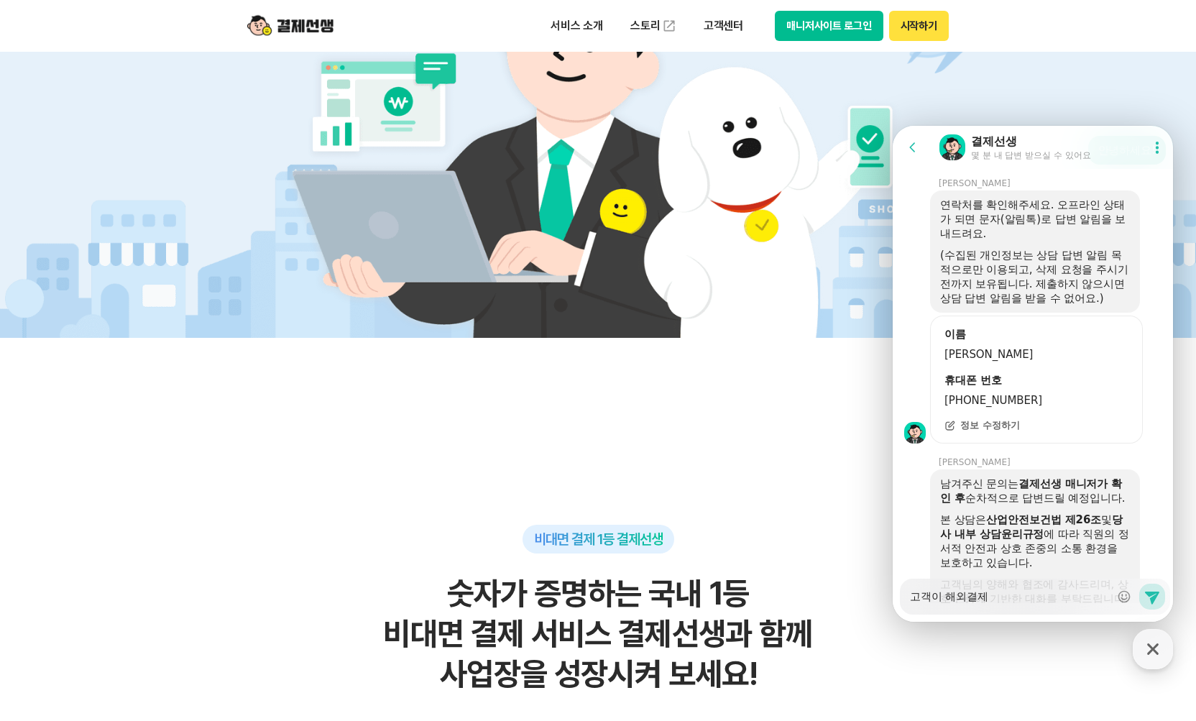
type textarea "고객이 해외결제 ㅋ"
type textarea "x"
type textarea "고객이 해외결제 카"
type textarea "x"
type textarea "고객이 해외결제 칻"
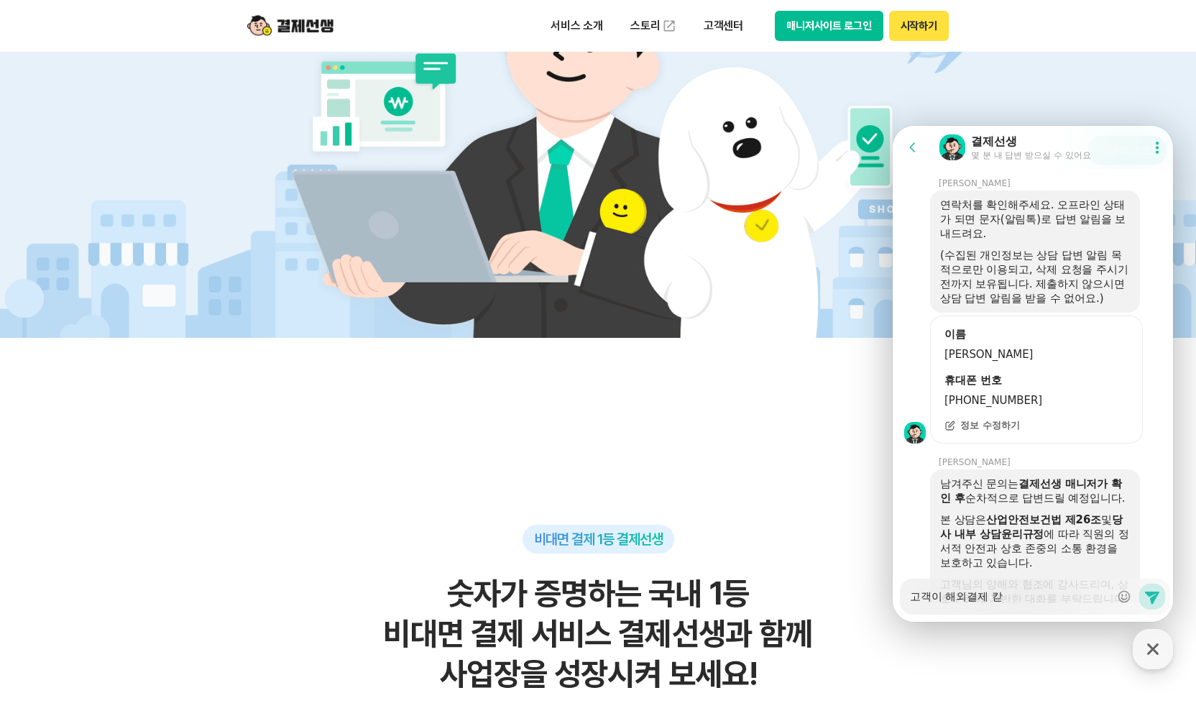
type textarea "x"
type textarea "고객이 해외결제 카"
type textarea "x"
type textarea "고객이 해외결제 카드"
type textarea "x"
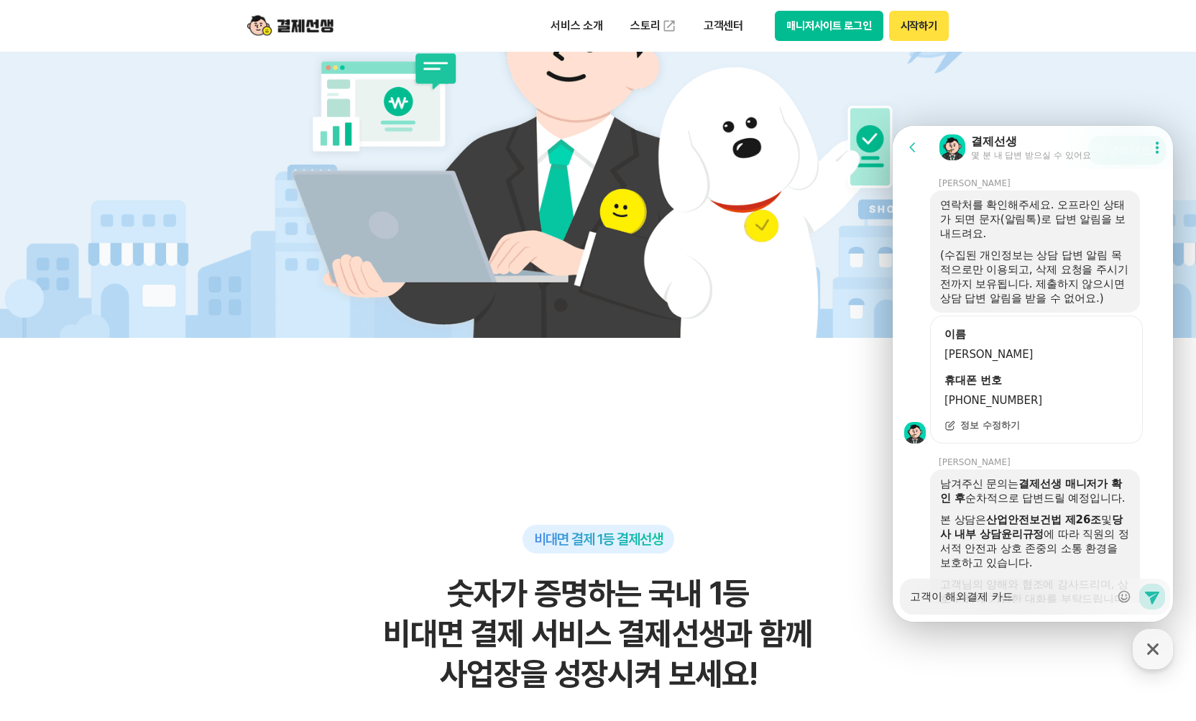
type textarea "고객이 해외결제 카들"
type textarea "x"
type textarea "고객이 해외결제 카드"
type textarea "x"
type textarea "고객이 해외결제 카드려"
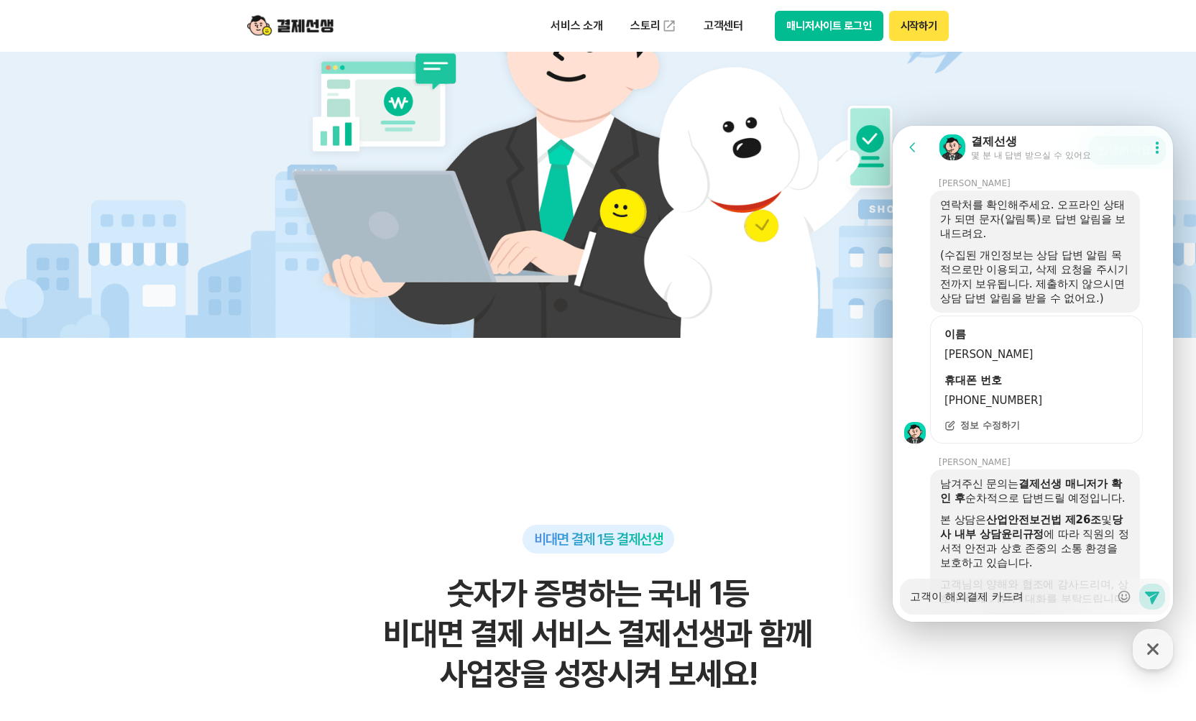
type textarea "x"
type textarea "고객이 해외결제 카드ㄹ"
type textarea "x"
type textarea "고객이 해외결제 카드"
type textarea "x"
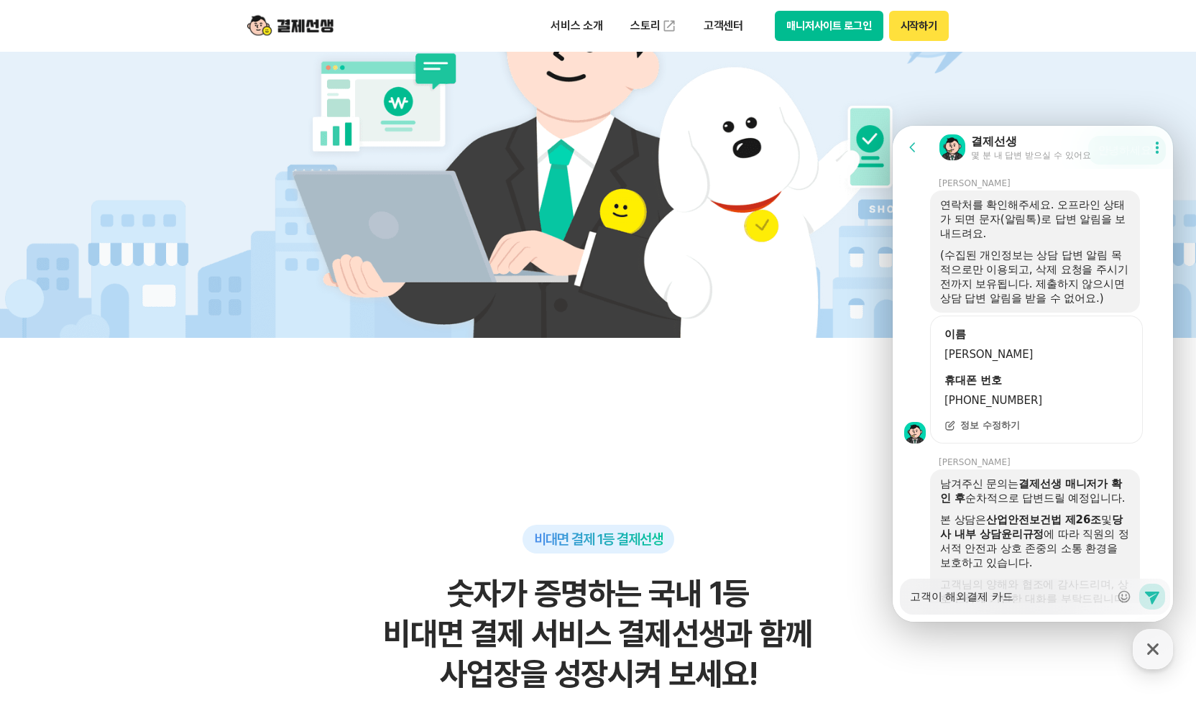
type textarea "고객이 해외결제 카드ㅇ"
type textarea "x"
type textarea "고객이 해외결제 카드여"
type textarea "x"
type textarea "고객이 해외결제 카드엿"
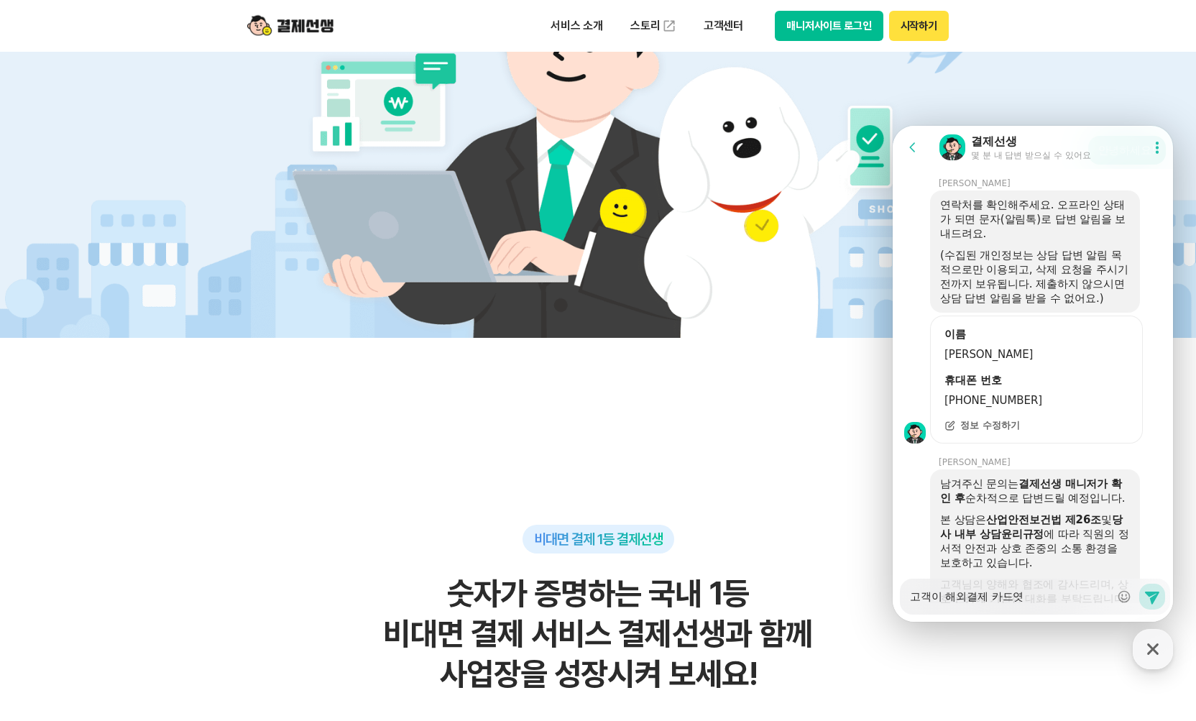
type textarea "x"
type textarea "고객이 해외결제 카드여서"
type textarea "x"
type textarea "고객이 해외결제 카드여서"
type textarea "x"
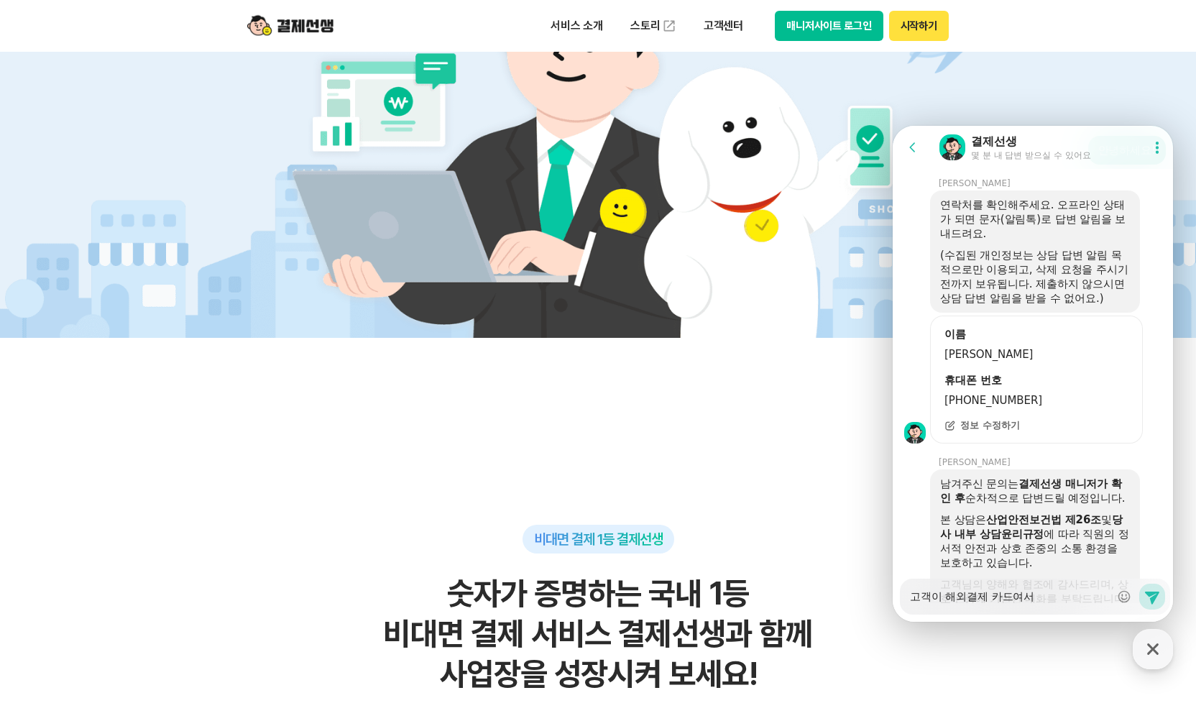
type textarea "고객이 해외결제 (카드여서"
type textarea "x"
type textarea "고객이 해외결제 (ㅇ카드여서"
type textarea "x"
type textarea "고객이 해외결제 (아카드여서"
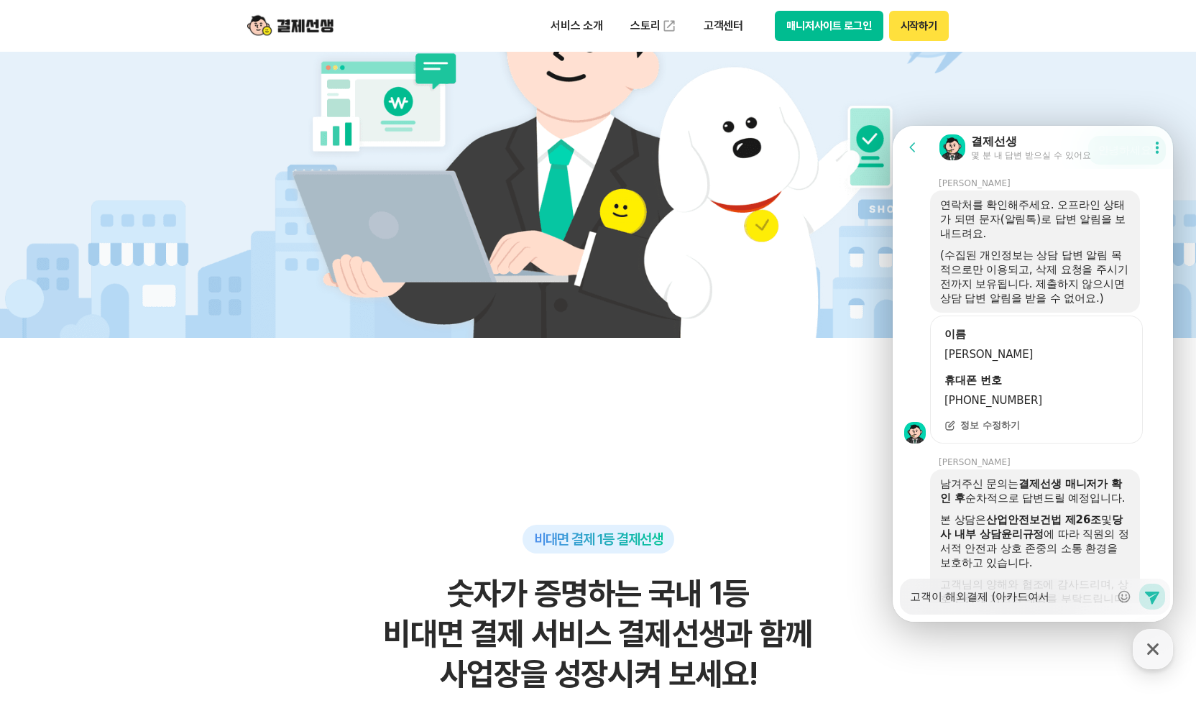
type textarea "x"
type textarea "고객이 해외결제 (암카드여서"
type textarea "x"
type textarea "고객이 해외결제 (아메카드여서"
type textarea "x"
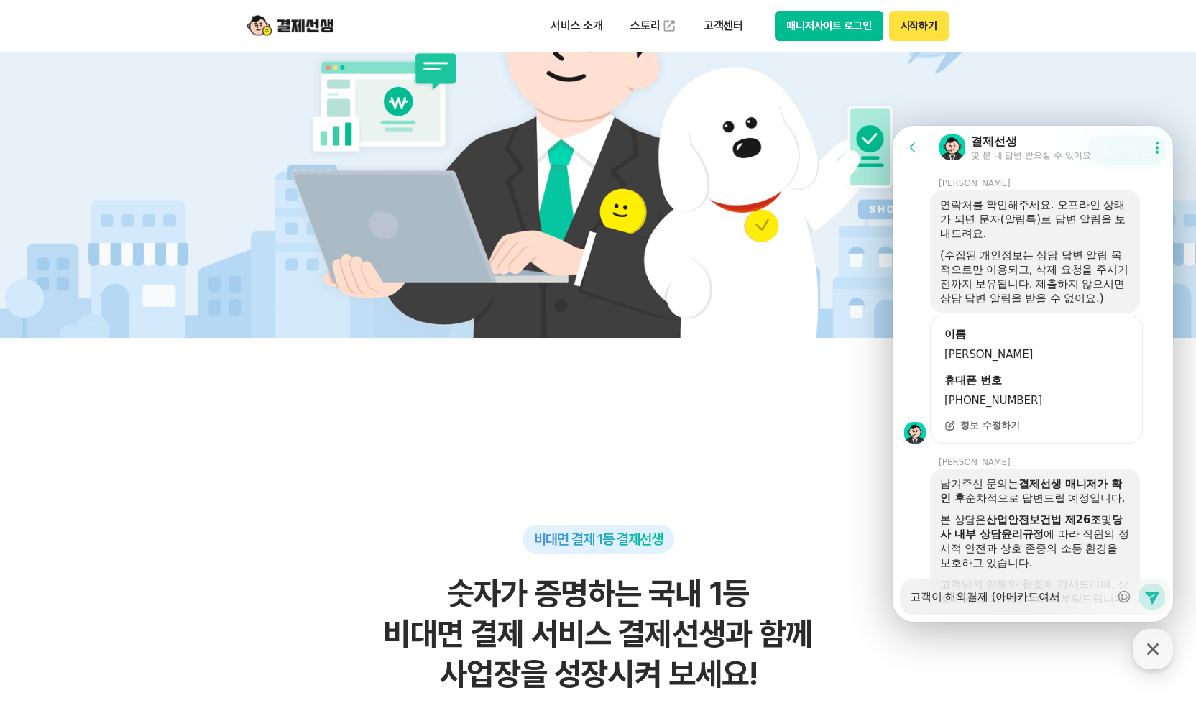
type textarea "고객이 해외결제 (아멕카드여서"
type textarea "x"
type textarea "고객이 해외결제 (아멗카드여서"
type textarea "x"
type textarea "고객이 해외결제 (아멕카드여서"
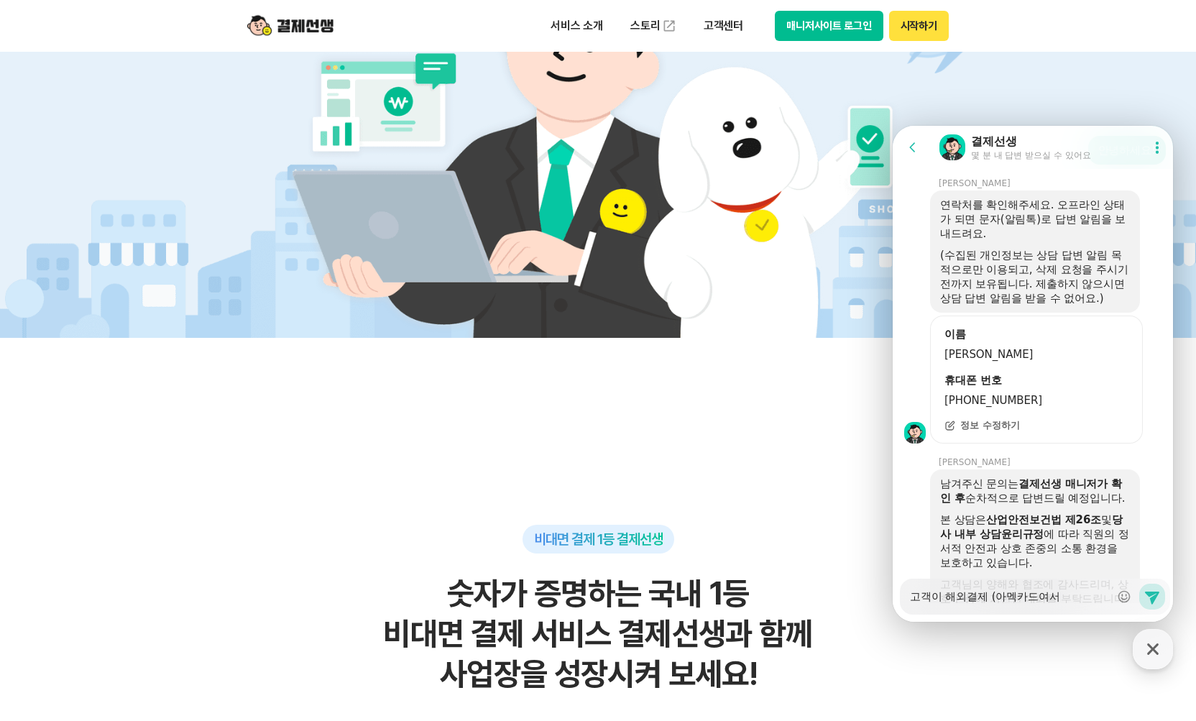
type textarea "x"
type textarea "고객이 해외결제 (아멕스카드여서"
type textarea "x"
type textarea "고객이 해외결제 (아멕스)카드여서"
type textarea "x"
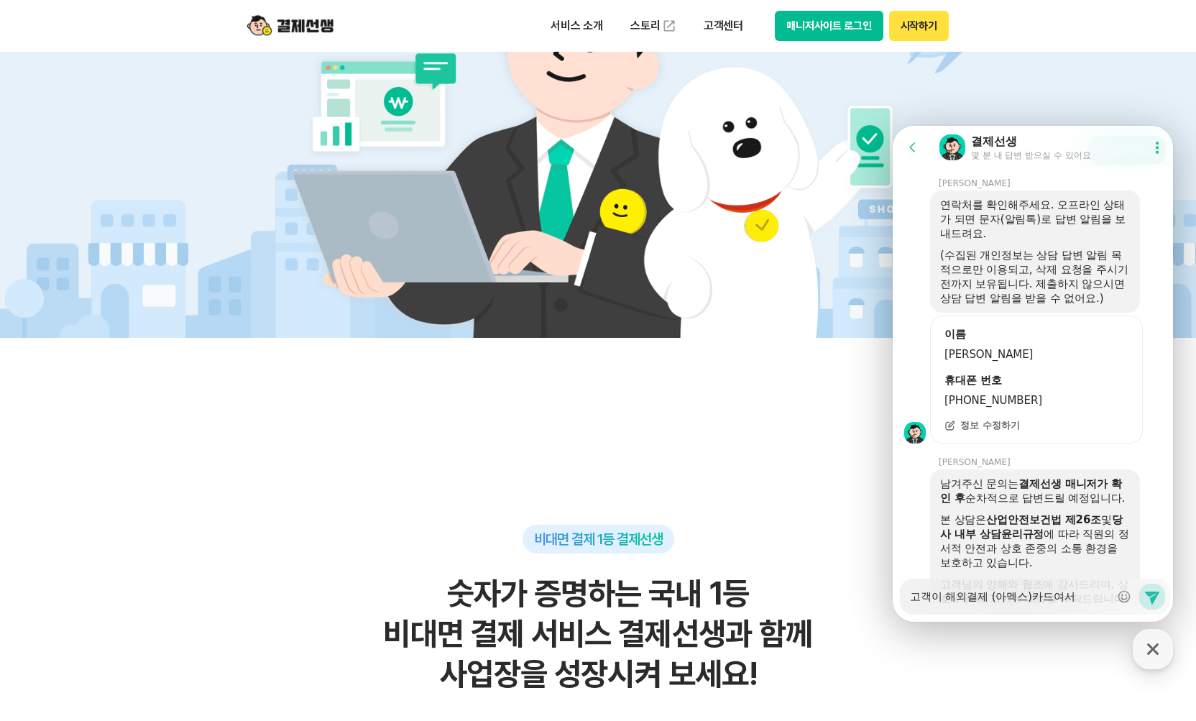
type textarea "고객이 해외결제 (아멕스) 카드여서"
type textarea "x"
type textarea "고객이 해외결제 (아멕스) 카드여서"
type textarea "x"
type textarea "고객이 해외결제 (아멕스) 카드여서 ㅎ"
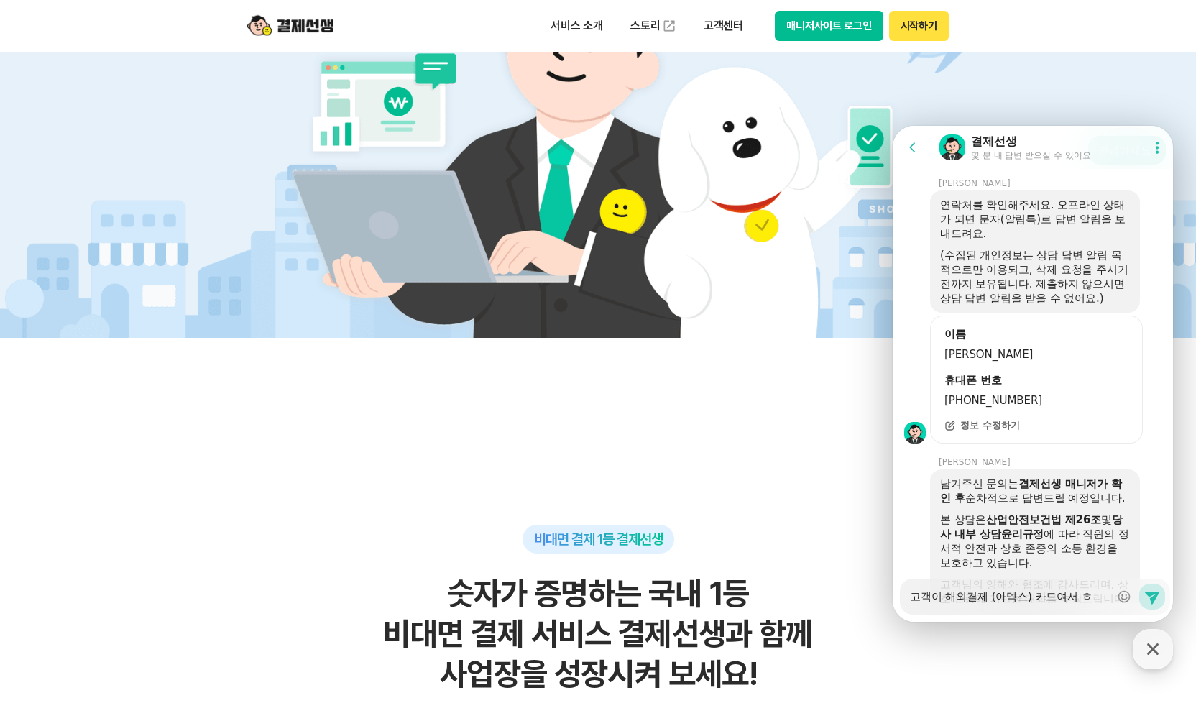
type textarea "x"
type textarea "고객이 해외결제 (아멕스) 카드여서 해"
type textarea "x"
type textarea "고객이 해외결제 (아멕스) 카드여서 행"
type textarea "x"
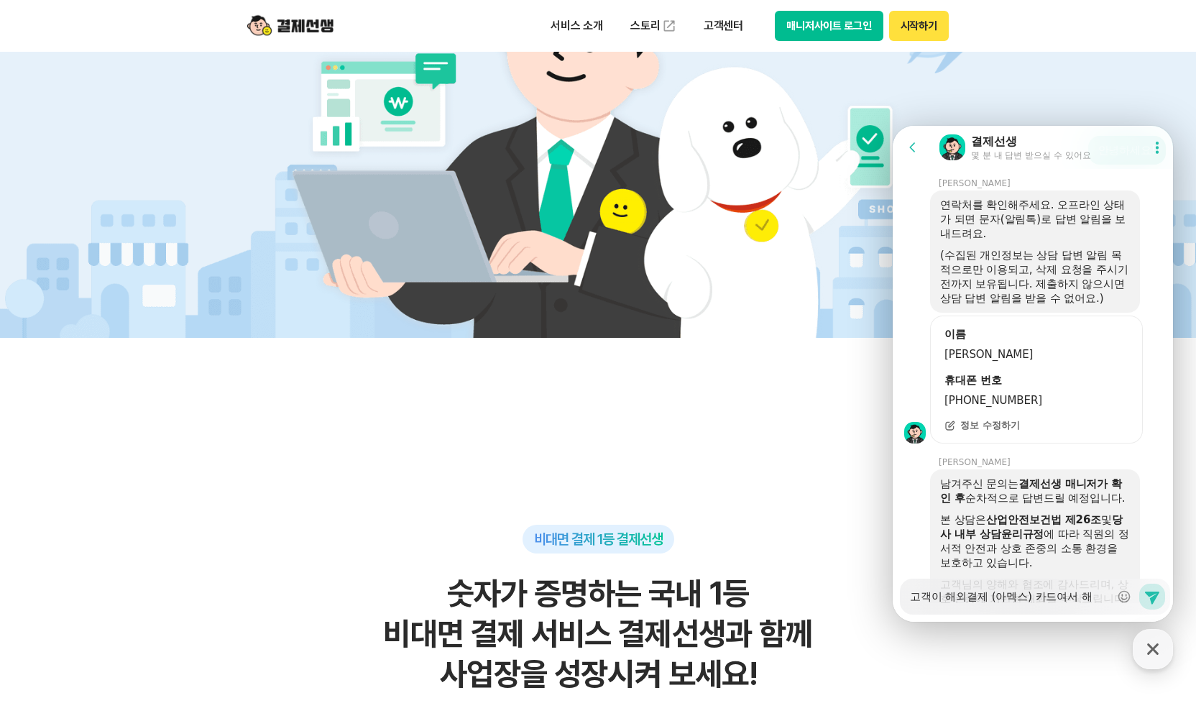
type textarea "고객이 해외결제 (아멕스) 카드여서 해오"
type textarea "x"
type textarea "고객이 해외결제 (아멕스) 카드여서 해외"
type textarea "x"
type textarea "고객이 해외결제 (아멕스) 카드여서 해오"
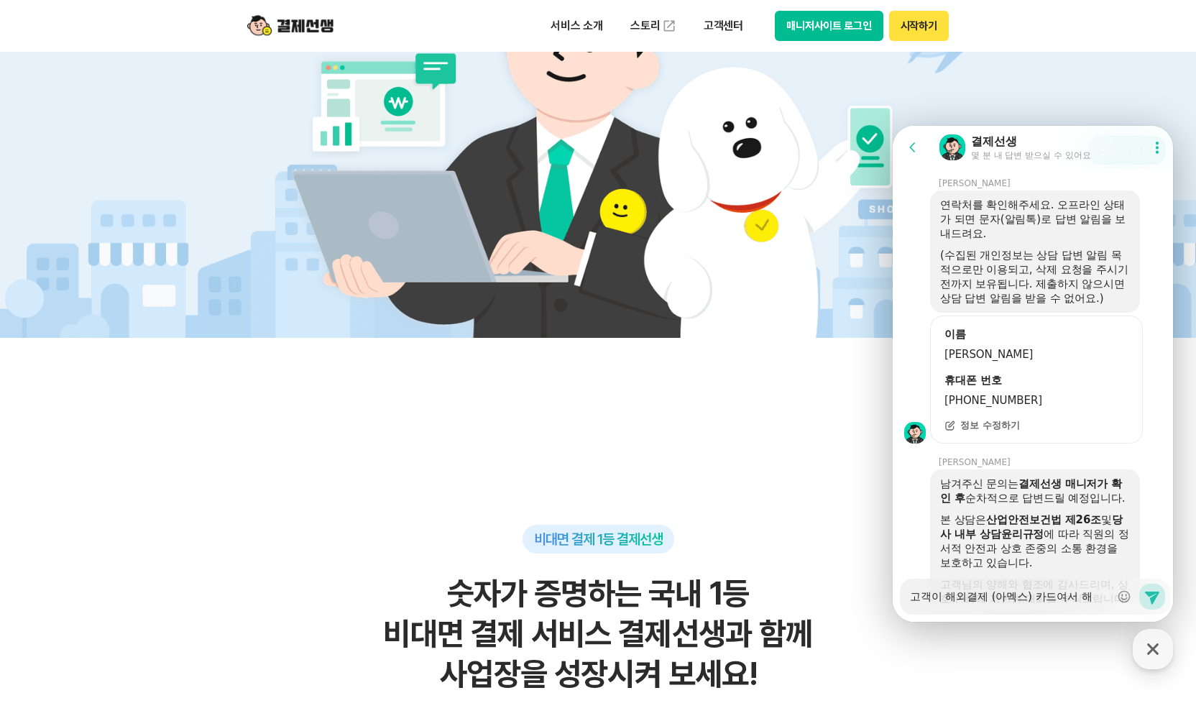
type textarea "x"
type textarea "고객이 해외결제 (아멕스) 카드여서 해ㅇ"
type textarea "x"
type textarea "고객이 해외결제 (아멕스) 카드여서 해"
type textarea "x"
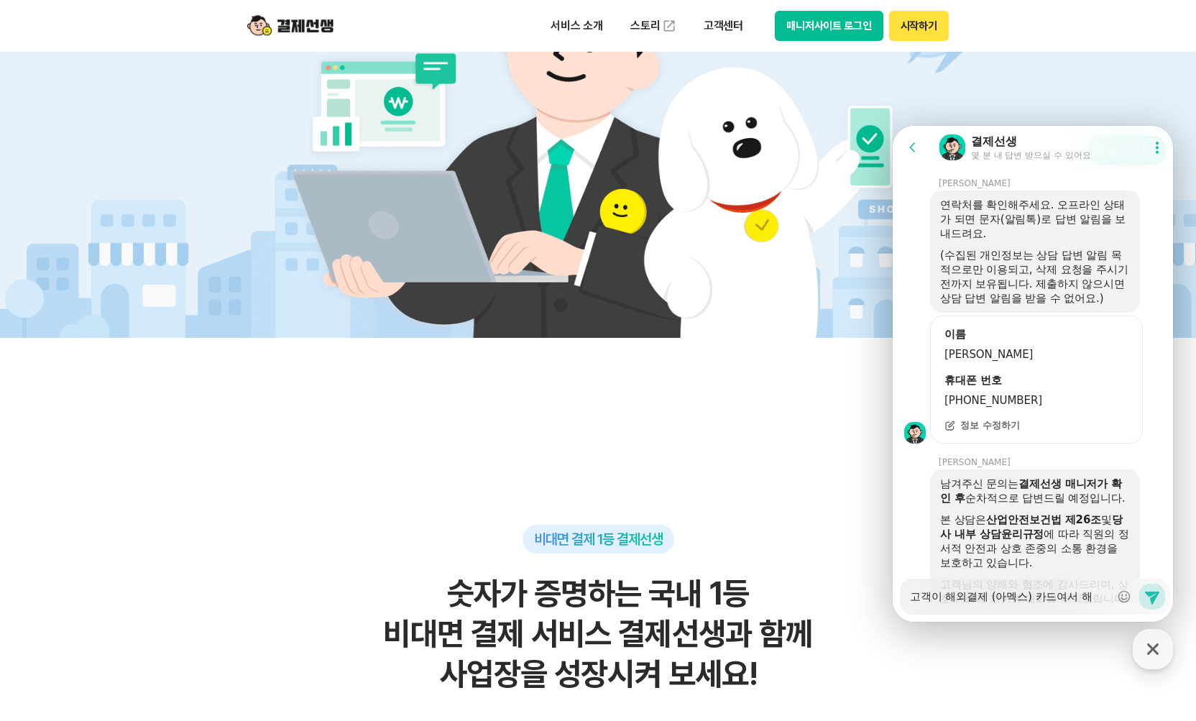
type textarea "고객이 해외결제 (아멕스) 카드여서"
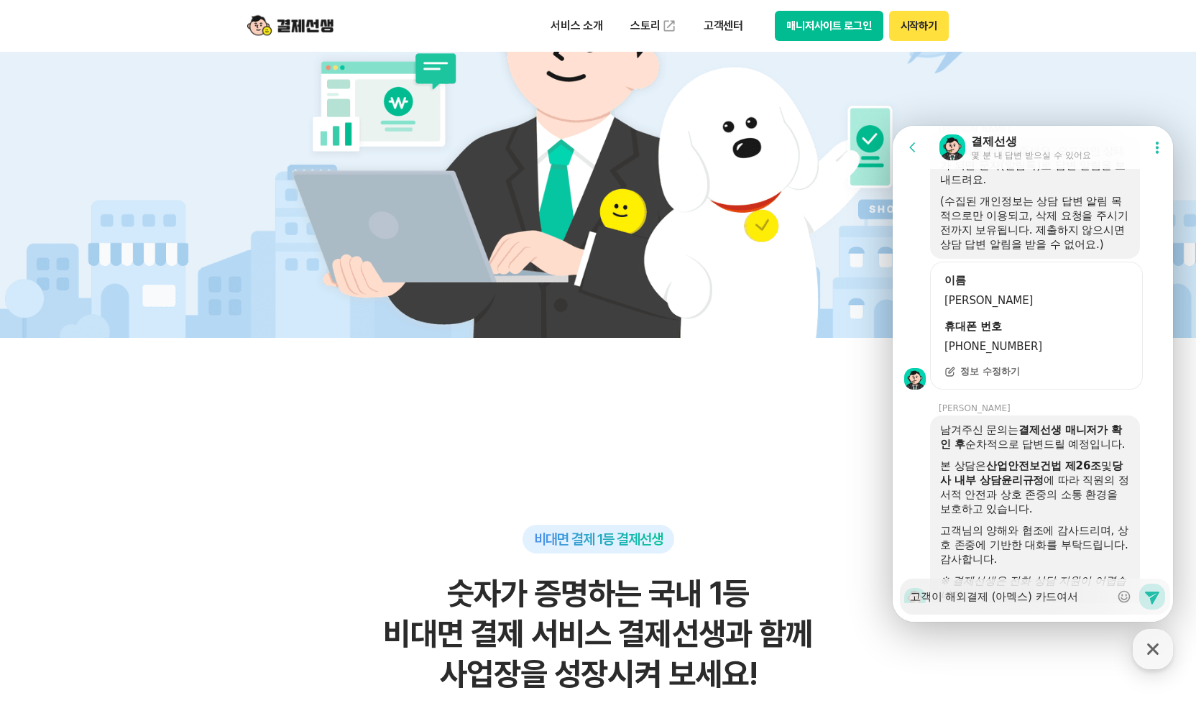
scroll to position [1982, 0]
type textarea "x"
type textarea "고객이 해외결제 (아멕스) 카드여서 ㄱ"
type textarea "x"
type textarea "고객이 해외결제 (아멕스) 카드여서 겨"
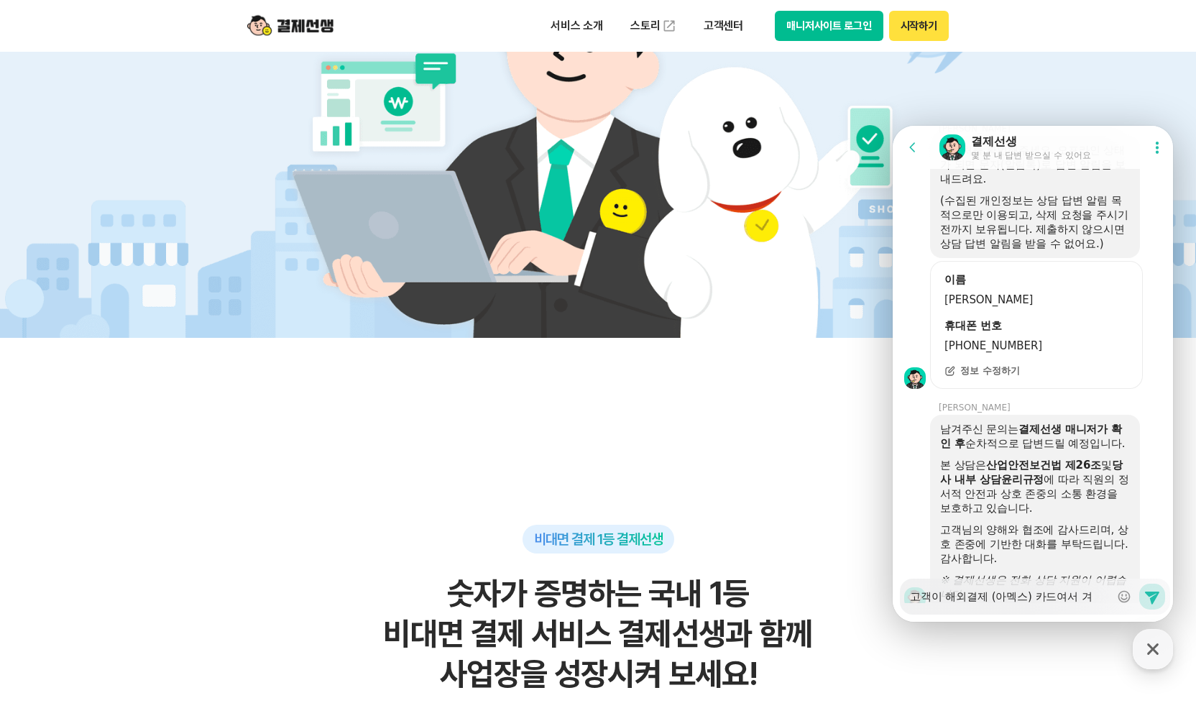
type textarea "x"
type textarea "고객이 해외결제 (아멕스) 카드여서 결ㅈ"
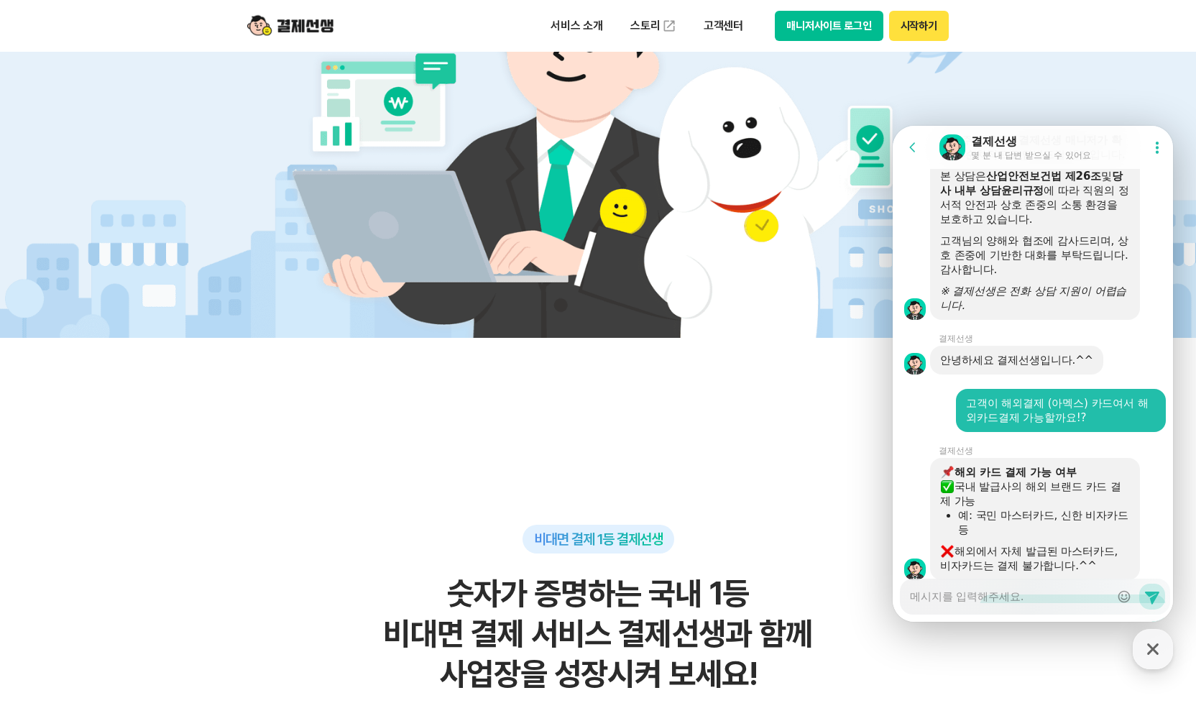
scroll to position [2314, 0]
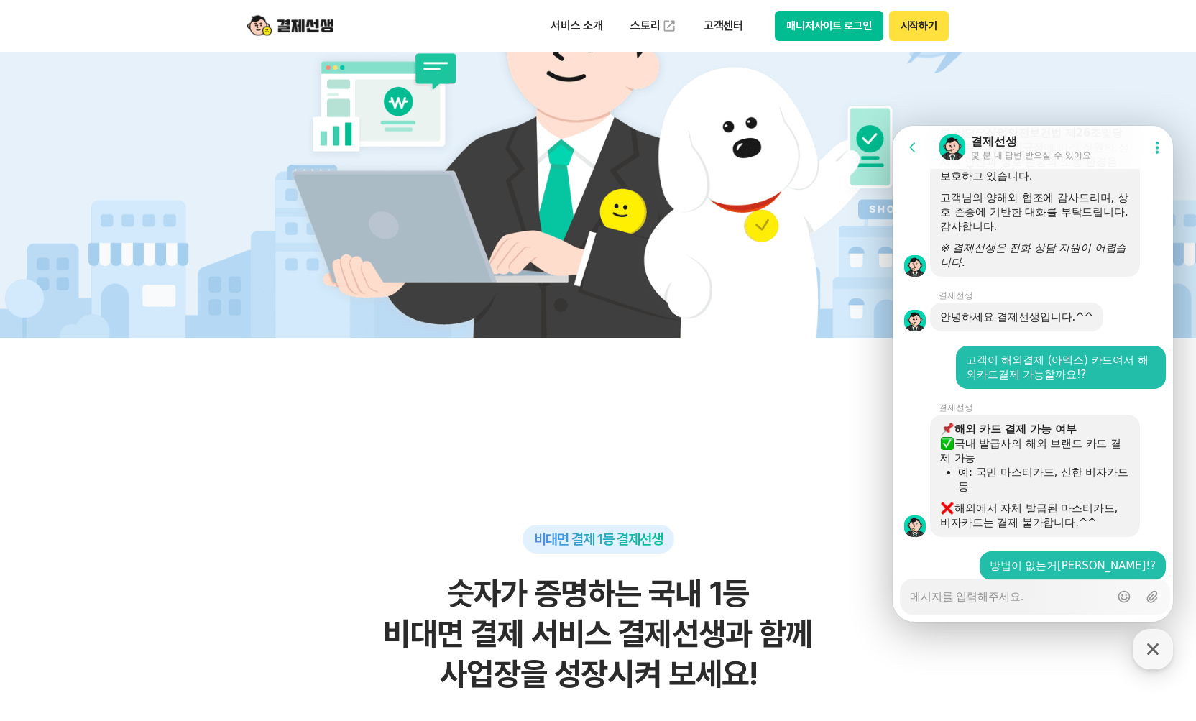
click at [292, 11] on div "서비스 소개 스토리 고객센터 매니저사이트 로그인 시작하기" at bounding box center [598, 26] width 736 height 52
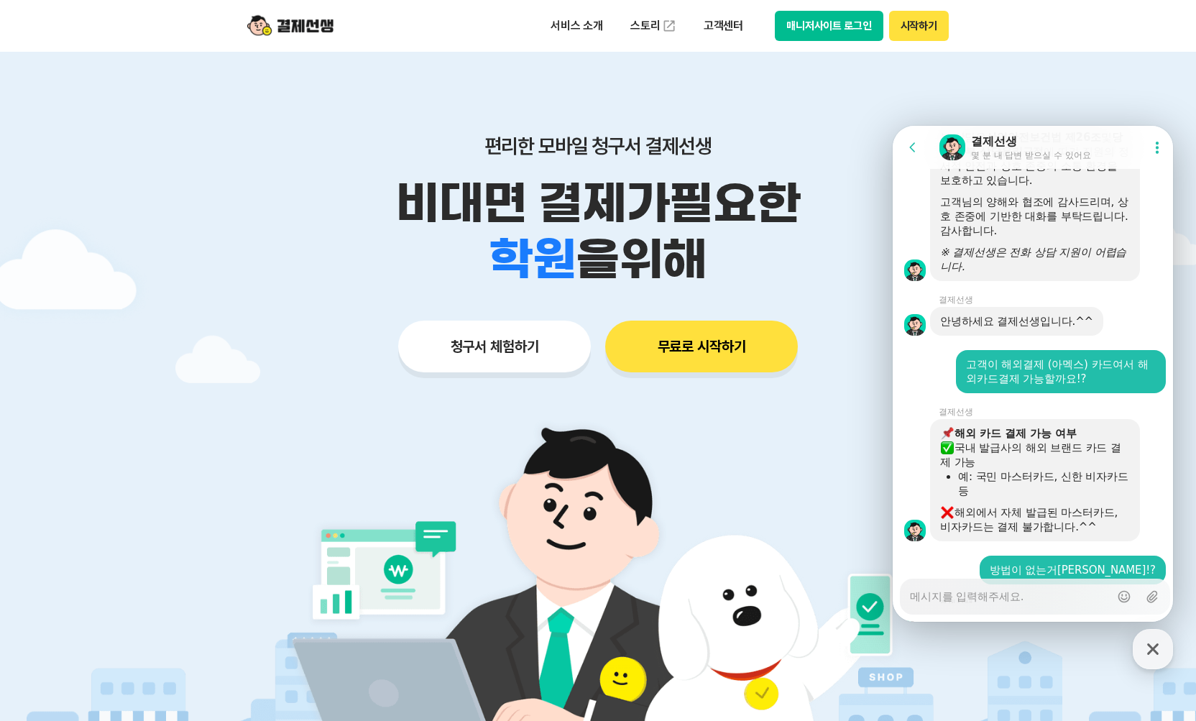
scroll to position [2302, 0]
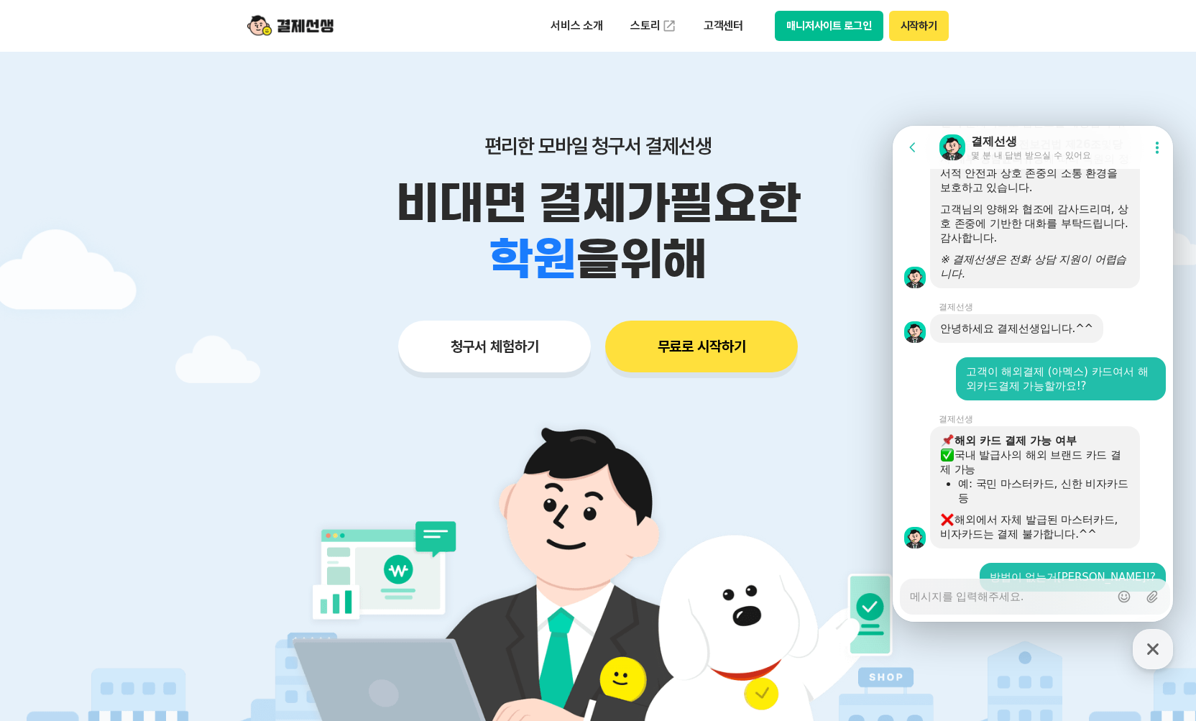
click at [1005, 601] on textarea "Messenger Input Textarea" at bounding box center [1010, 591] width 200 height 24
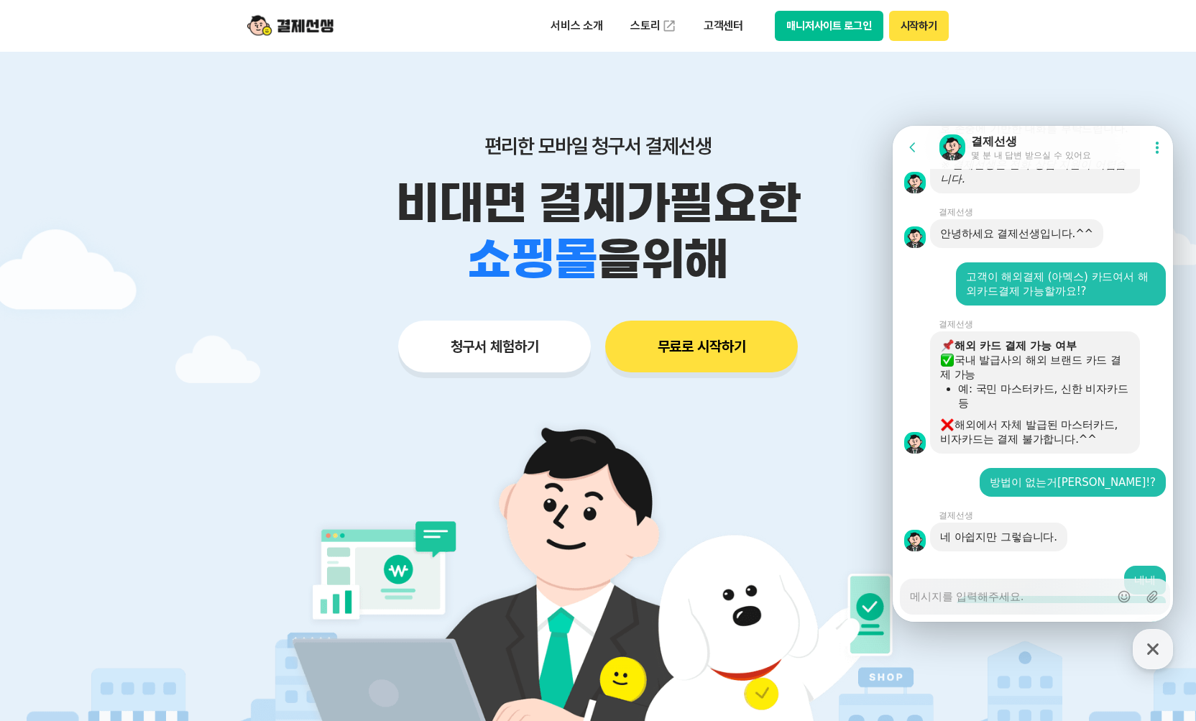
scroll to position [2413, 0]
